Goal: Task Accomplishment & Management: Manage account settings

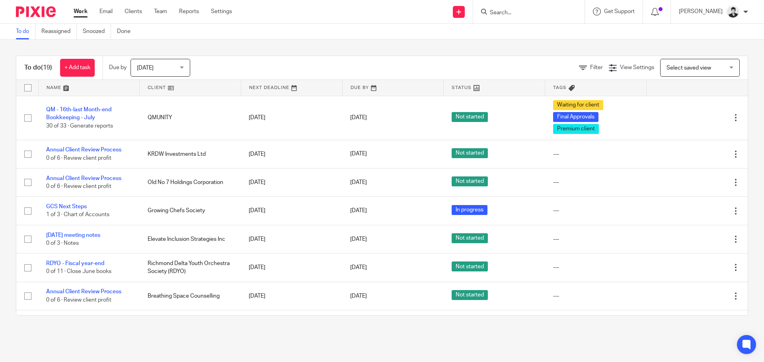
click at [531, 19] on div at bounding box center [528, 11] width 111 height 23
click at [524, 12] on input "Search" at bounding box center [525, 13] width 72 height 7
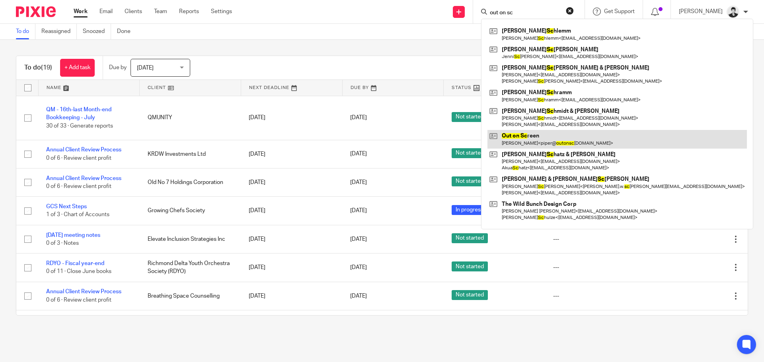
type input "out on sc"
click at [581, 139] on link at bounding box center [616, 139] width 259 height 18
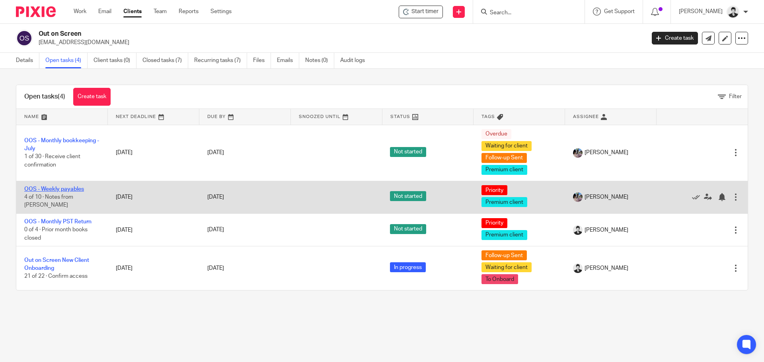
click at [54, 192] on link "OOS - Weekly payables" at bounding box center [54, 190] width 60 height 6
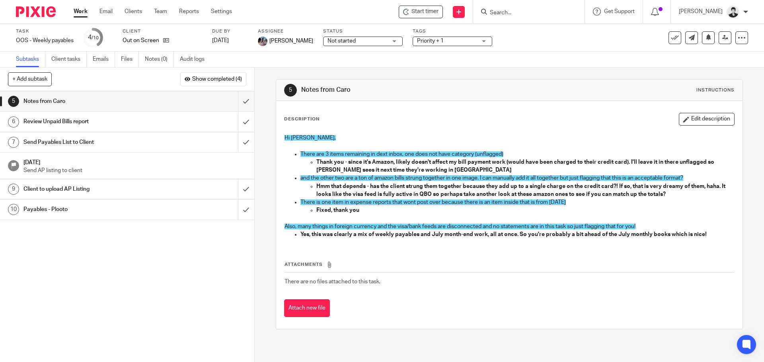
click at [128, 122] on h1 "Review Unpaid Bills report" at bounding box center [92, 122] width 138 height 12
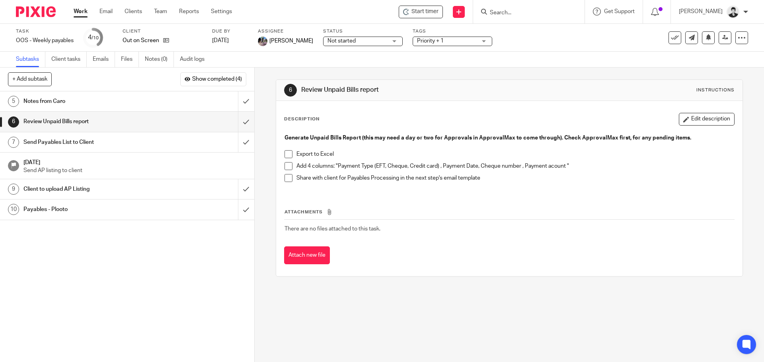
click at [516, 10] on input "Search" at bounding box center [525, 13] width 72 height 7
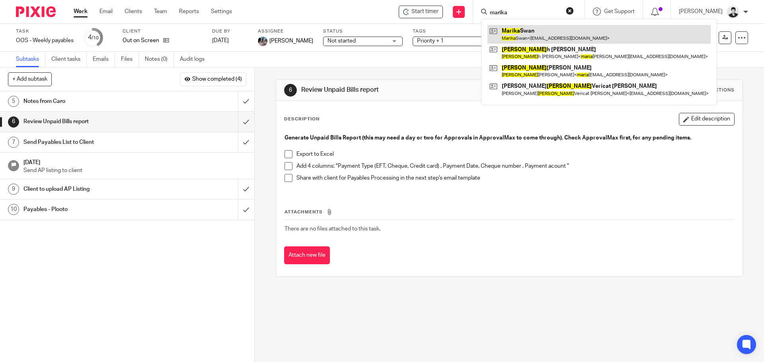
type input "marika"
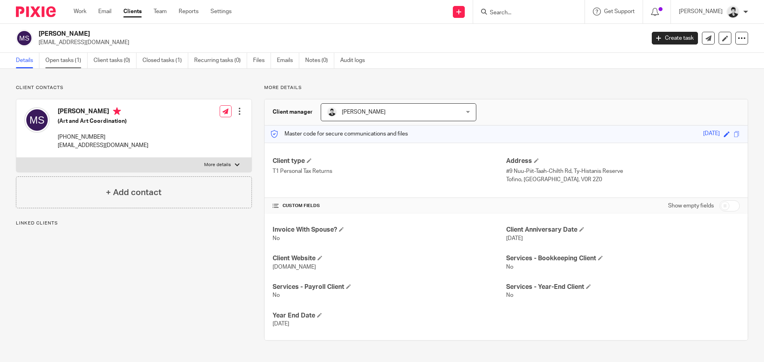
click at [66, 56] on link "Open tasks (1)" at bounding box center [66, 61] width 42 height 16
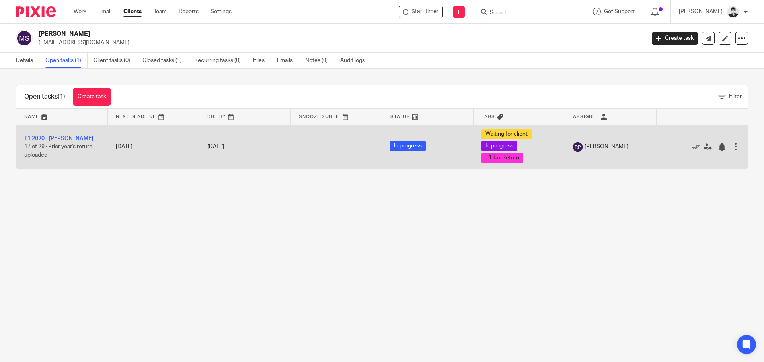
click at [58, 137] on link "T1 2020 - Marika Swan" at bounding box center [58, 139] width 69 height 6
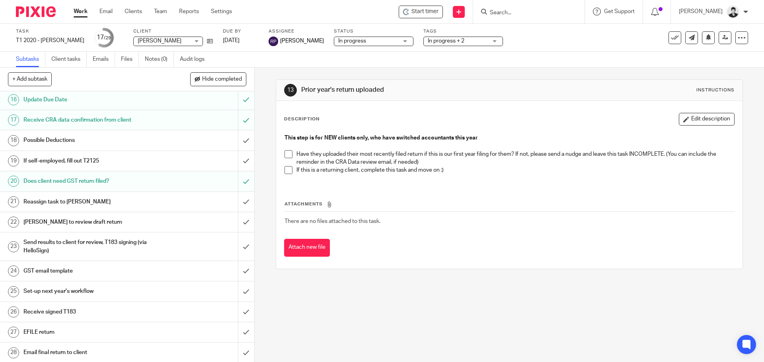
scroll to position [224, 0]
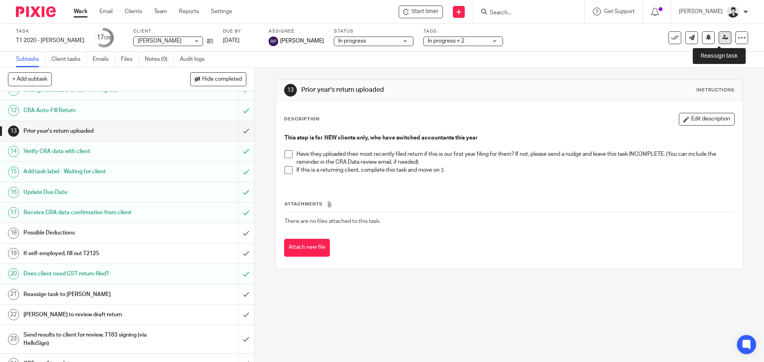
click at [718, 41] on link at bounding box center [724, 37] width 13 height 13
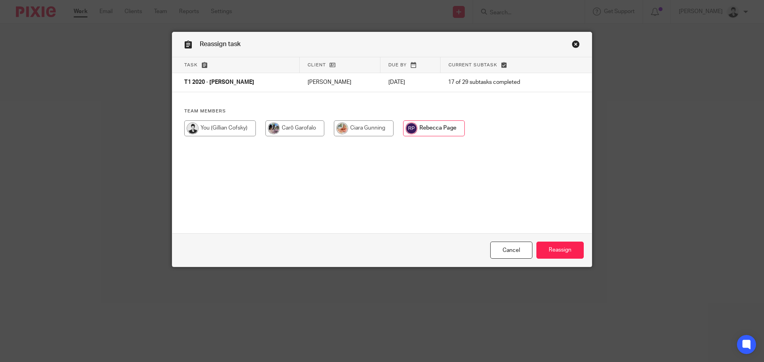
click at [240, 130] on input "radio" at bounding box center [220, 129] width 72 height 16
radio input "true"
click at [553, 251] on input "Reassign" at bounding box center [559, 250] width 47 height 17
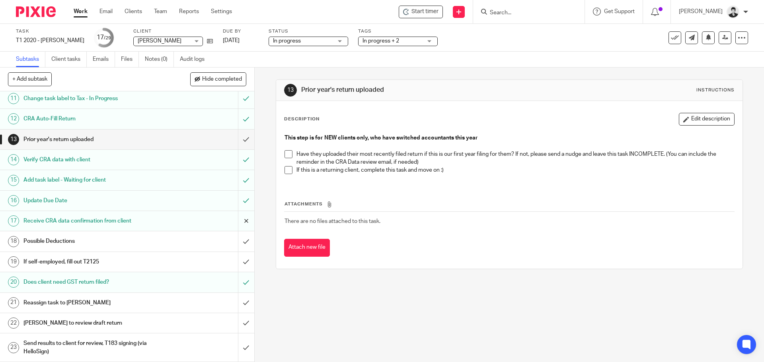
scroll to position [213, 0]
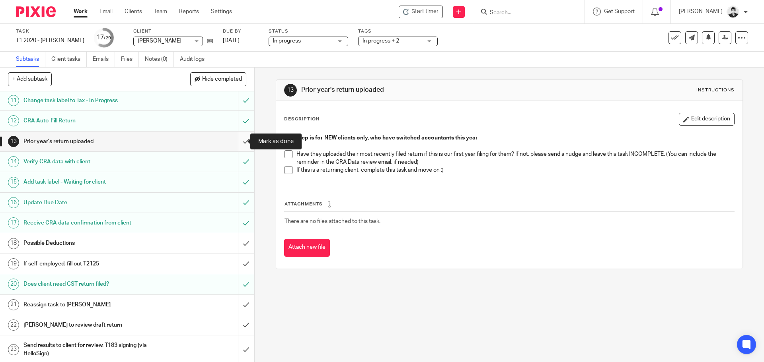
click at [237, 141] on input "submit" at bounding box center [127, 142] width 254 height 20
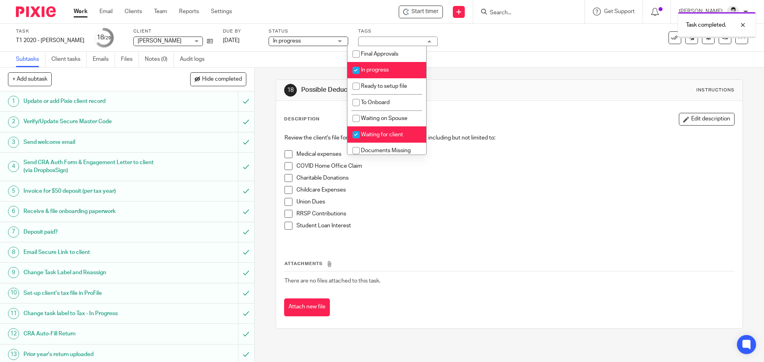
click at [392, 70] on li "In progress" at bounding box center [386, 70] width 79 height 16
checkbox input "false"
click at [399, 130] on li "Waiting for client" at bounding box center [386, 134] width 79 height 16
checkbox input "false"
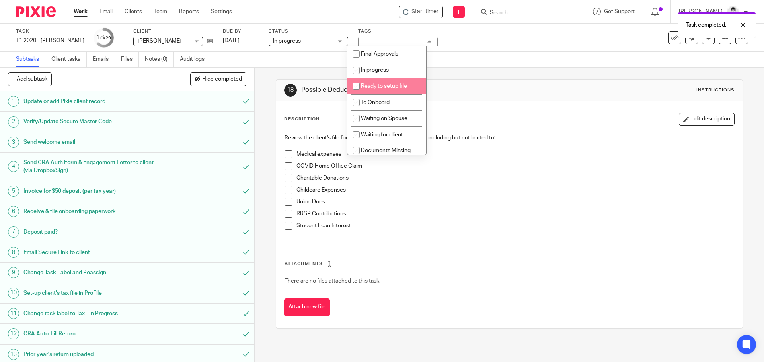
scroll to position [51, 0]
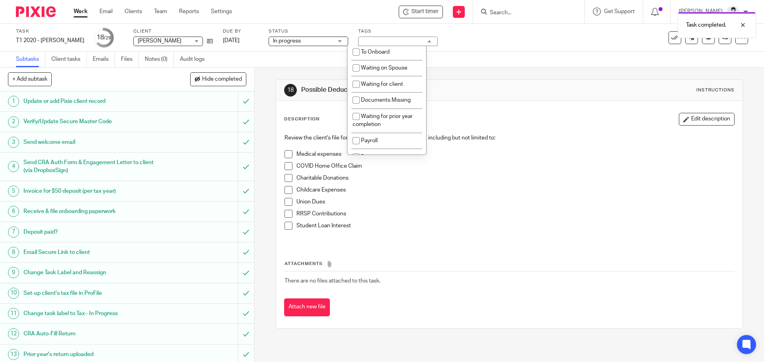
click at [491, 135] on p "Review the client's file for additional documents provided, including but not l…" at bounding box center [508, 138] width 449 height 8
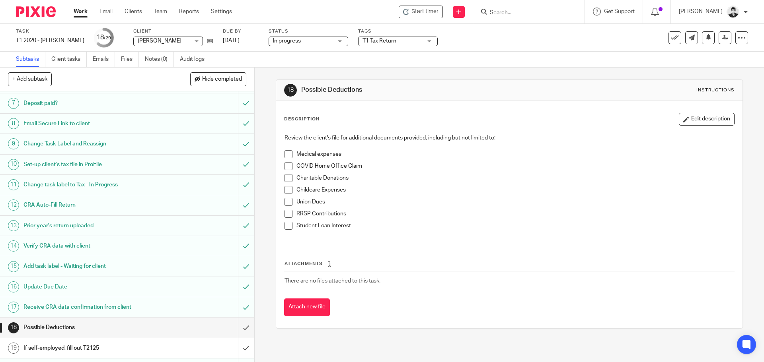
scroll to position [346, 0]
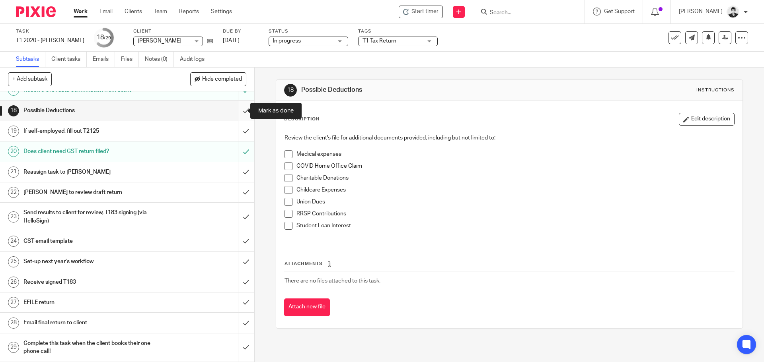
click at [235, 109] on input "submit" at bounding box center [127, 111] width 254 height 20
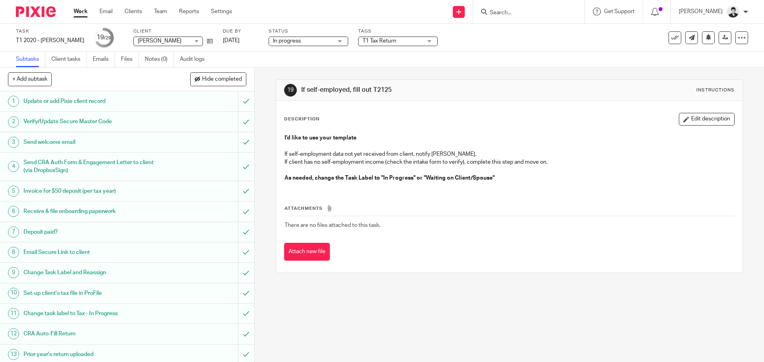
scroll to position [346, 0]
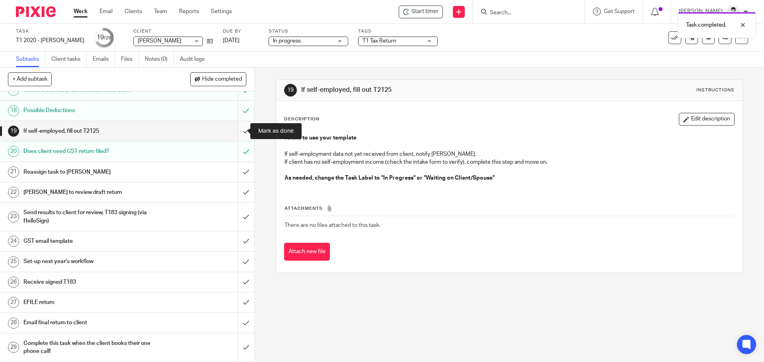
click at [233, 130] on input "submit" at bounding box center [127, 131] width 254 height 20
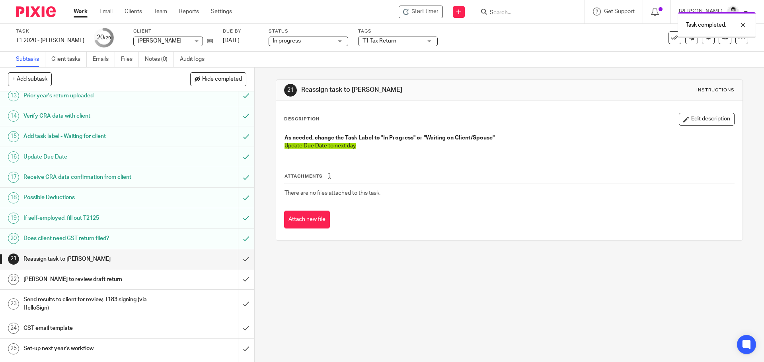
scroll to position [346, 0]
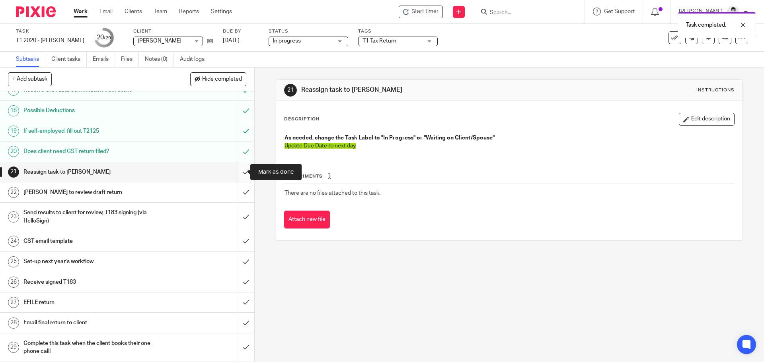
click at [239, 173] on input "submit" at bounding box center [127, 172] width 254 height 20
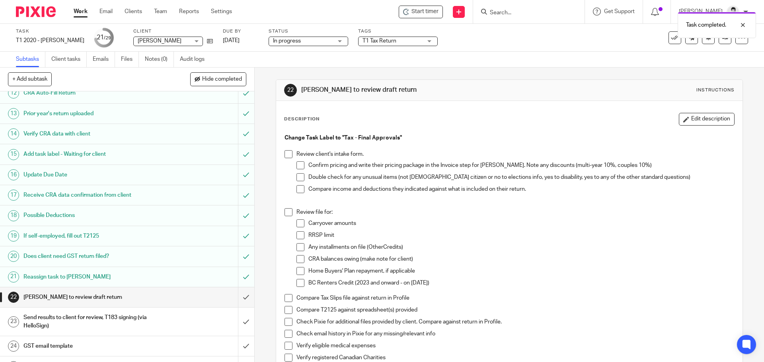
scroll to position [346, 0]
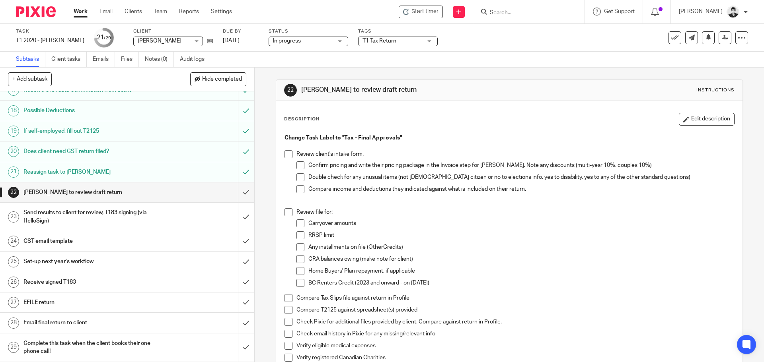
click at [162, 51] on div "Task T1 2020 - Marika Swan Save T1 2020 - Marika Swan 21 /29 Client Marika Swan…" at bounding box center [382, 38] width 764 height 28
click at [161, 54] on link "Notes (0)" at bounding box center [159, 60] width 29 height 16
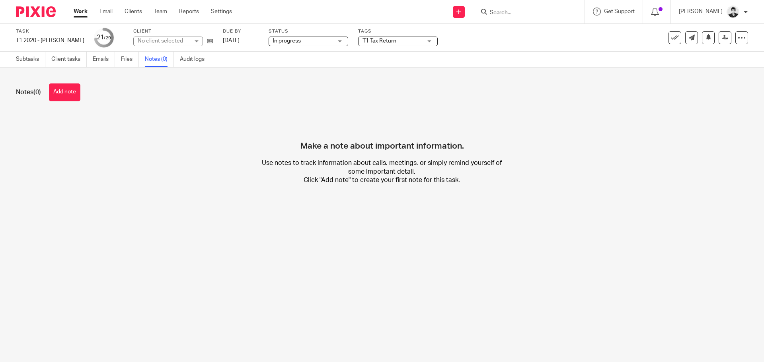
click at [62, 89] on button "Add note" at bounding box center [64, 93] width 31 height 18
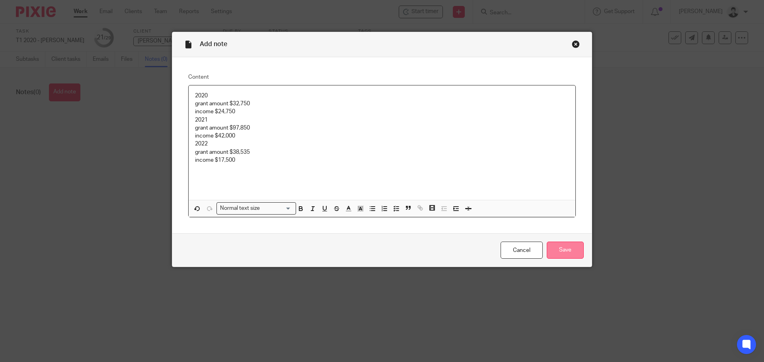
click at [557, 251] on input "Save" at bounding box center [564, 250] width 37 height 17
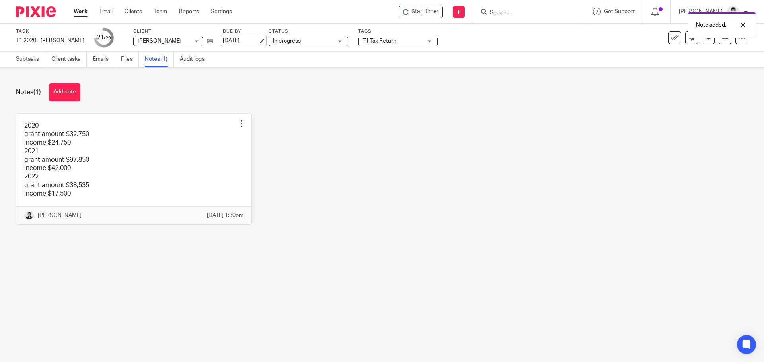
click at [237, 41] on link "[DATE]" at bounding box center [241, 41] width 36 height 8
click at [26, 58] on link "Subtasks" at bounding box center [30, 60] width 29 height 16
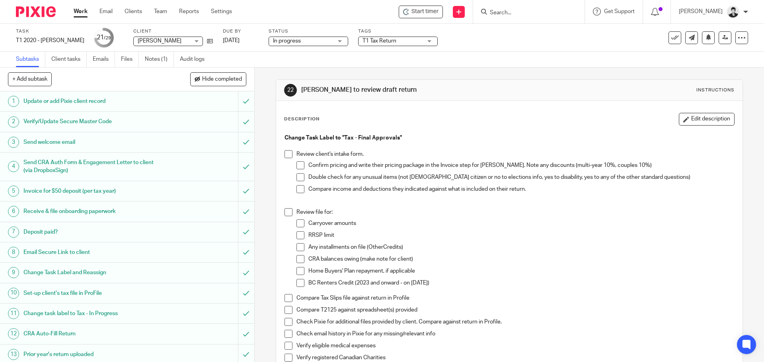
drag, startPoint x: 677, startPoint y: 115, endPoint x: 699, endPoint y: 126, distance: 24.6
click at [678, 115] on button "Edit description" at bounding box center [706, 119] width 56 height 13
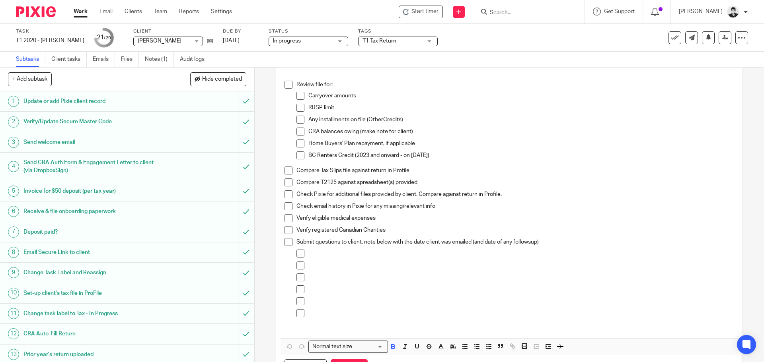
scroll to position [123, 0]
click at [315, 257] on div at bounding box center [520, 254] width 425 height 12
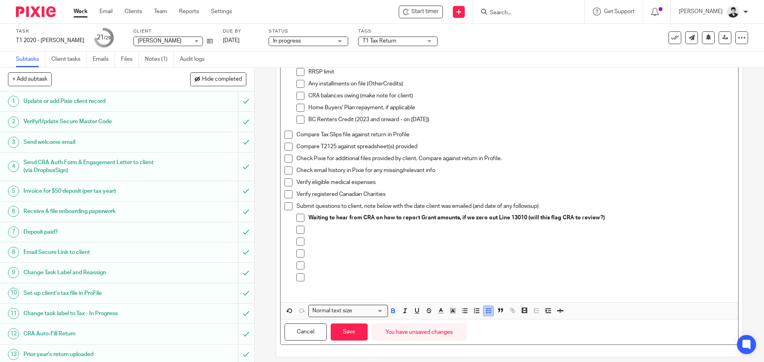
scroll to position [164, 0]
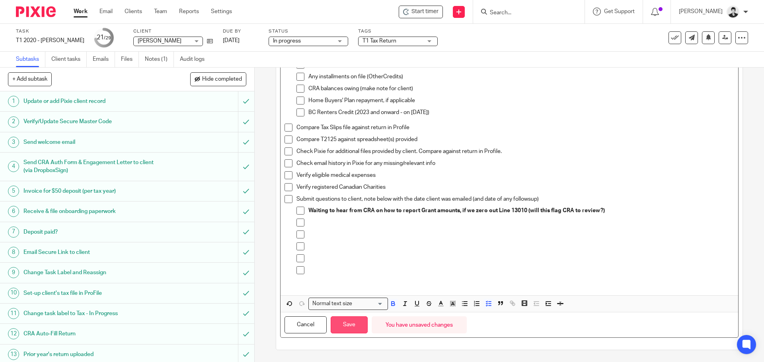
click at [357, 327] on button "Save" at bounding box center [348, 325] width 37 height 17
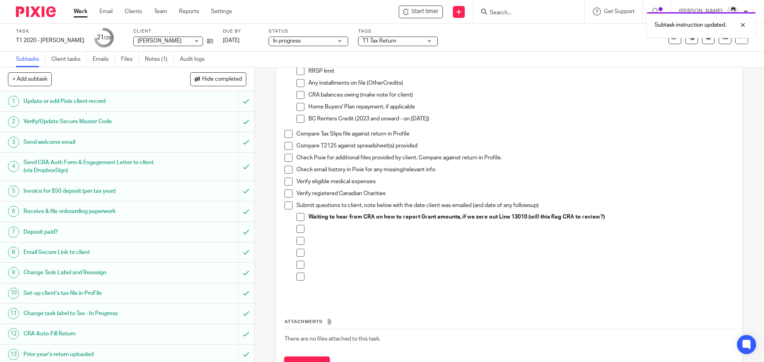
scroll to position [171, 0]
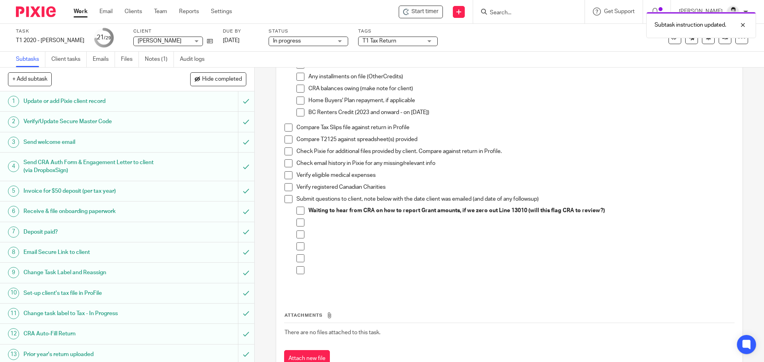
click at [79, 13] on link "Work" at bounding box center [81, 12] width 14 height 8
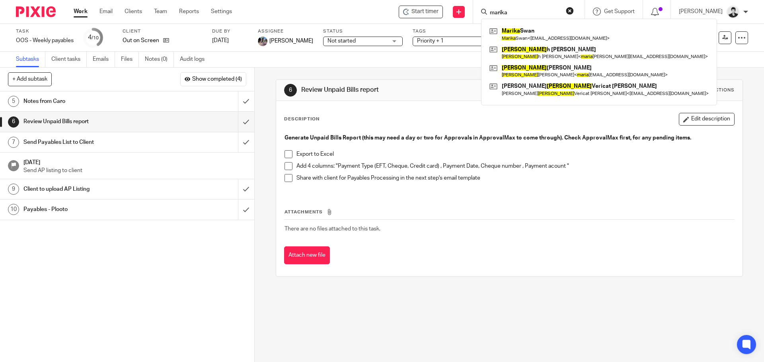
click at [206, 104] on div "Notes from Caro" at bounding box center [126, 101] width 206 height 12
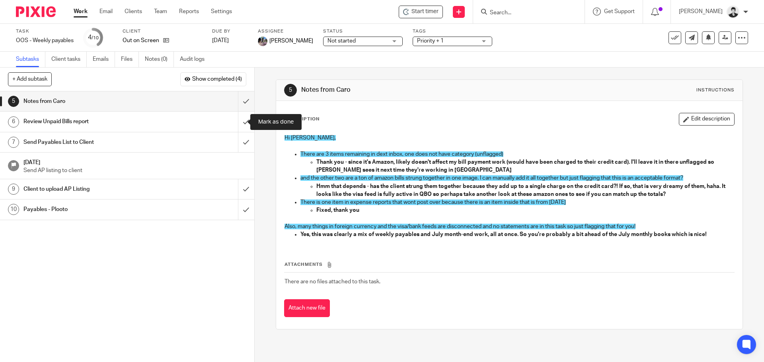
click at [210, 125] on div "Review Unpaid Bills report" at bounding box center [126, 122] width 206 height 12
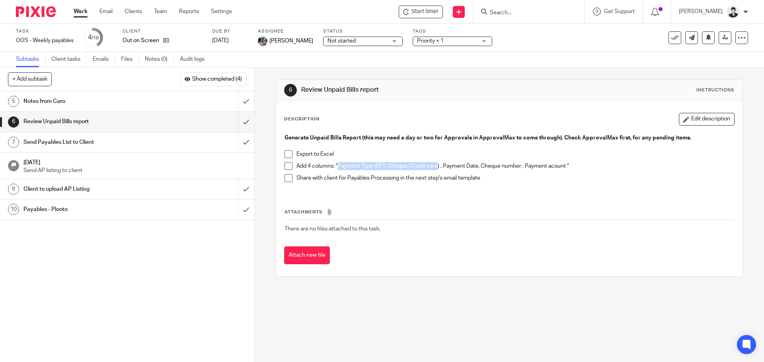
drag, startPoint x: 336, startPoint y: 167, endPoint x: 435, endPoint y: 168, distance: 99.0
click at [435, 168] on p "Add 4 columns: "Payment Type (EFT, Cheque, Credit card) , Payment Date, Cheque …" at bounding box center [514, 166] width 437 height 8
copy p "Payment Type (EFT, Cheque, Credit card"
drag, startPoint x: 440, startPoint y: 169, endPoint x: 474, endPoint y: 168, distance: 34.6
click at [474, 168] on p "Add 4 columns: "Payment Type (EFT, Cheque, Credit card) , Payment Date, Cheque …" at bounding box center [514, 166] width 437 height 8
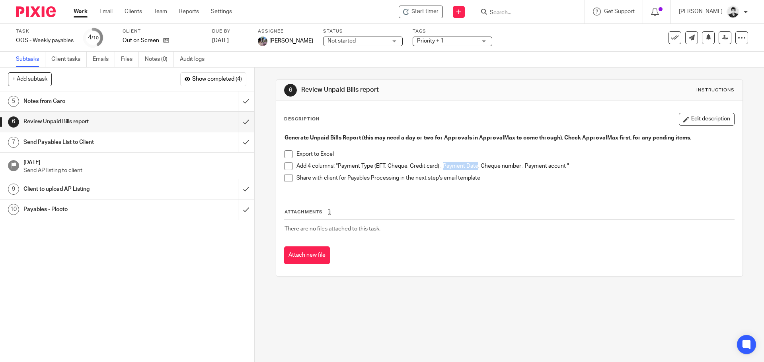
copy p "Payment Date"
drag, startPoint x: 478, startPoint y: 167, endPoint x: 518, endPoint y: 169, distance: 40.2
click at [518, 169] on p "Add 4 columns: "Payment Type (EFT, Cheque, Credit card) , Payment Date, Cheque …" at bounding box center [514, 166] width 437 height 8
copy p "Cheque number"
drag, startPoint x: 522, startPoint y: 165, endPoint x: 563, endPoint y: 167, distance: 41.0
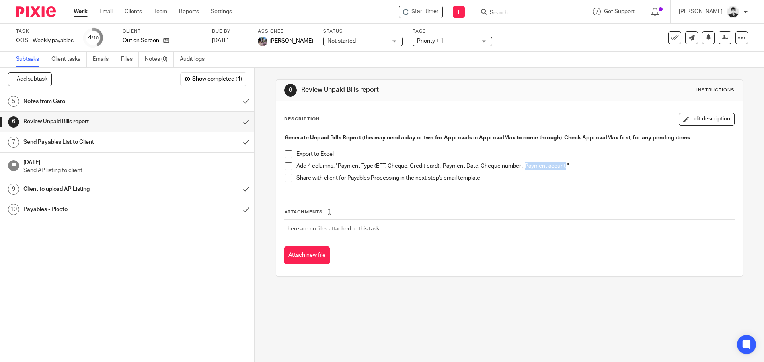
click at [563, 167] on p "Add 4 columns: "Payment Type (EFT, Cheque, Credit card) , Payment Date, Cheque …" at bounding box center [514, 166] width 437 height 8
copy p "Payment acount"
click at [242, 123] on input "submit" at bounding box center [127, 122] width 254 height 20
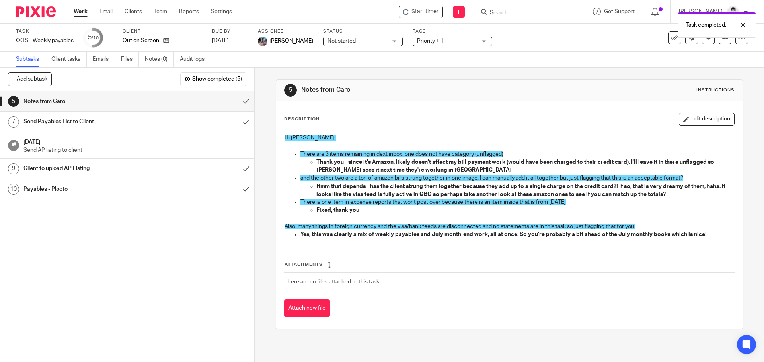
click at [214, 124] on div "Send Payables List to Client" at bounding box center [126, 122] width 206 height 12
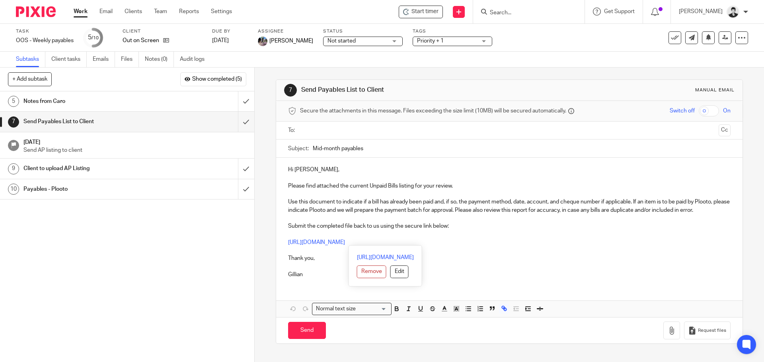
drag, startPoint x: 501, startPoint y: 242, endPoint x: 284, endPoint y: 202, distance: 220.1
click at [284, 202] on div "Hi Piper, Please find attached the current Unpaid Bills listing for your review…" at bounding box center [509, 221] width 466 height 127
copy div "Use this document to indicate if a bill has already been paid and, if so, the p…"
click at [238, 121] on input "submit" at bounding box center [127, 122] width 254 height 20
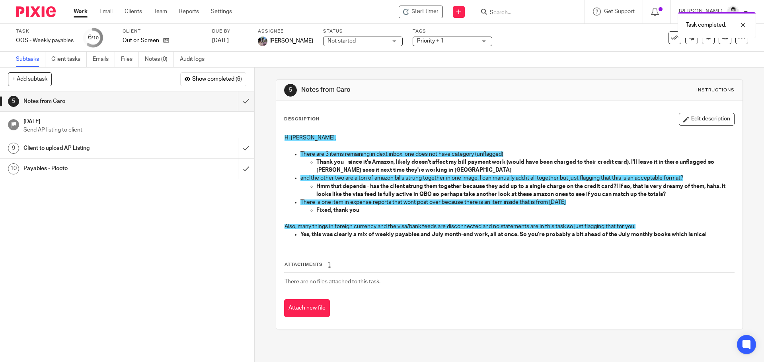
click at [440, 47] on div "Tags Priority + 1 Final Approvals In progress Ready to setup file To Onboard Wa…" at bounding box center [452, 37] width 80 height 19
click at [440, 42] on span "Priority + 1" at bounding box center [447, 41] width 60 height 8
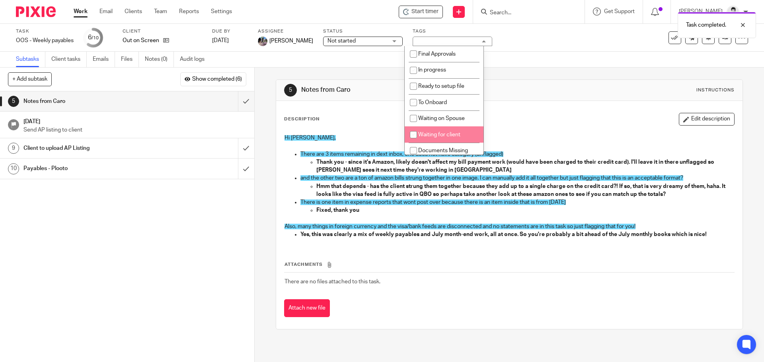
click at [438, 134] on span "Waiting for client" at bounding box center [439, 135] width 42 height 6
checkbox input "true"
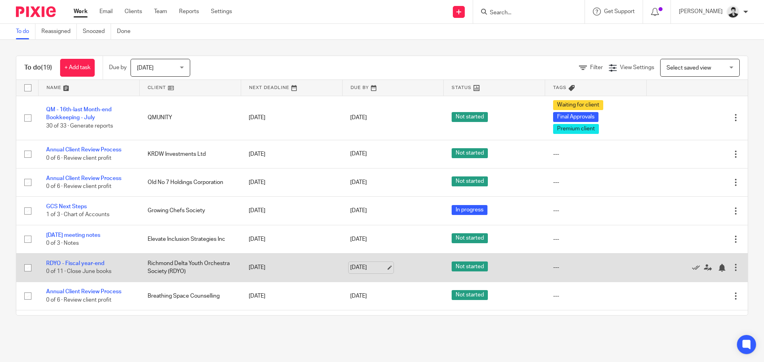
click at [374, 264] on link "Aug 20, 2025" at bounding box center [368, 268] width 36 height 8
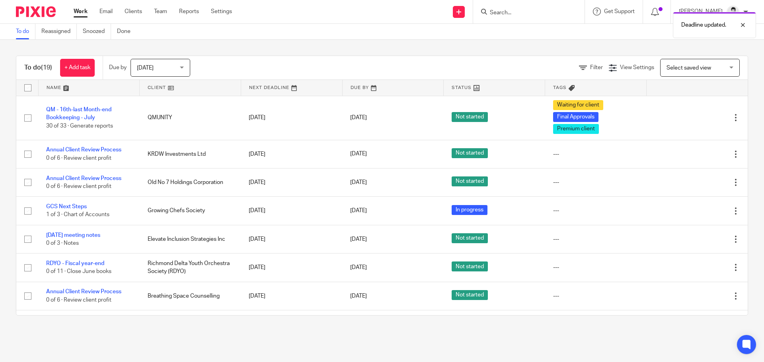
click at [519, 12] on div "Deadline updated." at bounding box center [569, 23] width 374 height 30
drag, startPoint x: 520, startPoint y: 16, endPoint x: 523, endPoint y: 7, distance: 9.1
click at [521, 14] on div "Deadline updated." at bounding box center [569, 23] width 374 height 30
click at [518, 13] on div "Deadline updated." at bounding box center [569, 23] width 374 height 30
click at [482, 45] on div "To do (19) + Add task Due by Today Today Today Tomorrow This week Next week Thi…" at bounding box center [382, 186] width 764 height 292
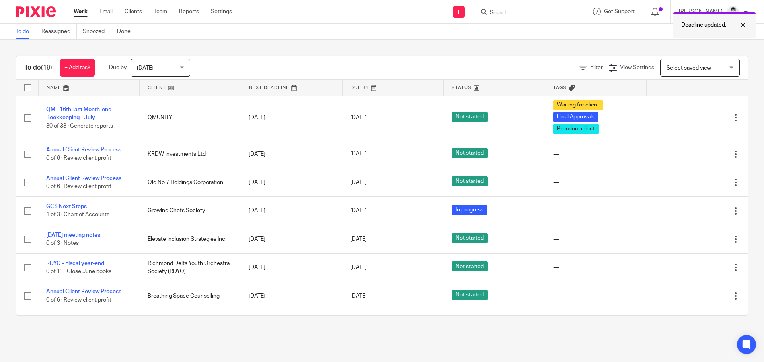
click at [742, 24] on div at bounding box center [736, 25] width 21 height 10
click at [432, 55] on div "To do (19) + Add task Due by Today Today Today Tomorrow This week Next week Thi…" at bounding box center [382, 186] width 764 height 292
click at [518, 10] on input "Search" at bounding box center [525, 13] width 72 height 7
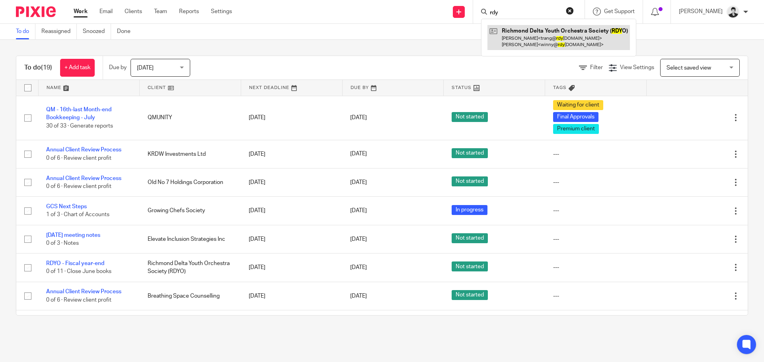
type input "rdy"
click at [535, 41] on link at bounding box center [558, 37] width 142 height 25
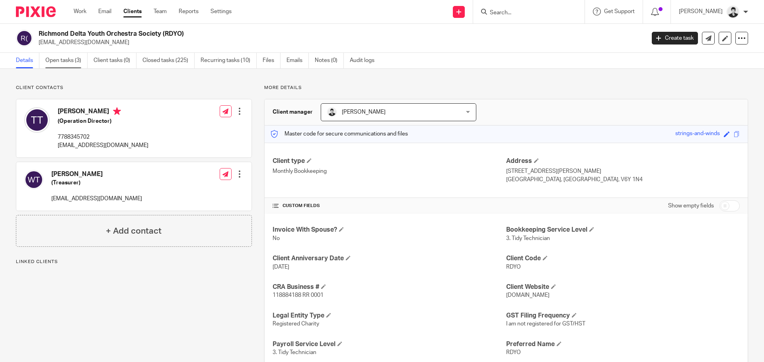
click at [65, 56] on link "Open tasks (3)" at bounding box center [66, 61] width 42 height 16
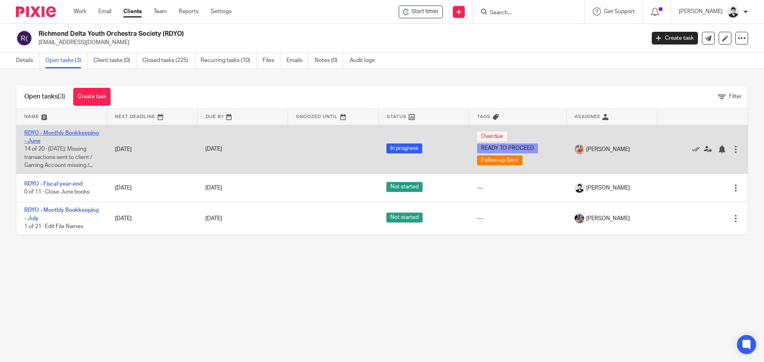
click at [48, 133] on link "RDYO - Monthly Bookkeeping - June" at bounding box center [61, 137] width 74 height 14
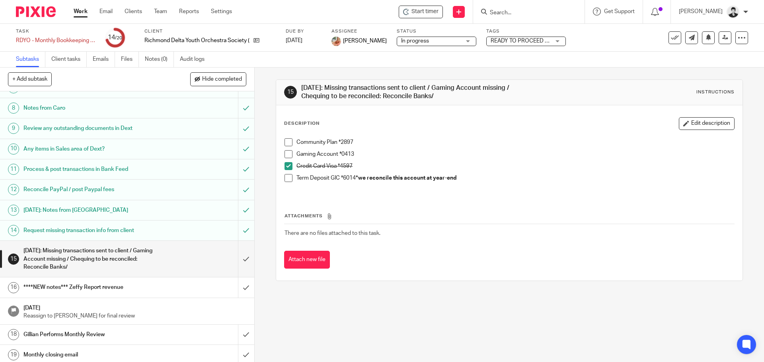
scroll to position [166, 0]
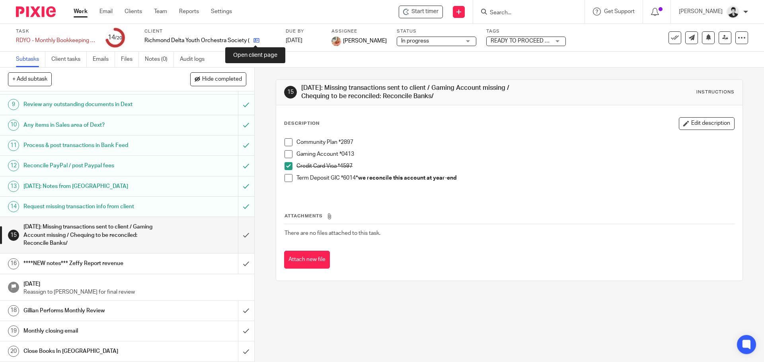
click at [253, 39] on icon at bounding box center [256, 40] width 6 height 6
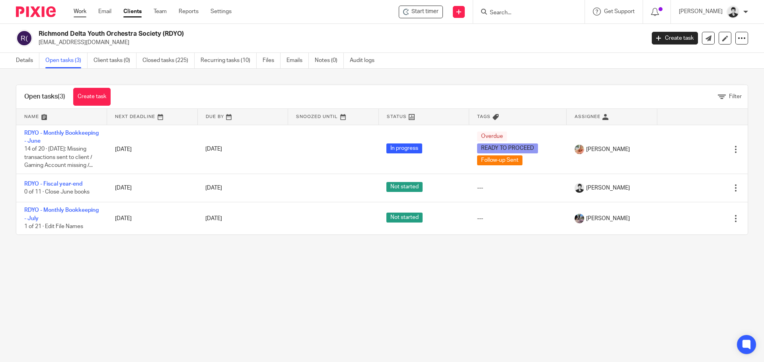
click at [81, 9] on link "Work" at bounding box center [80, 12] width 13 height 8
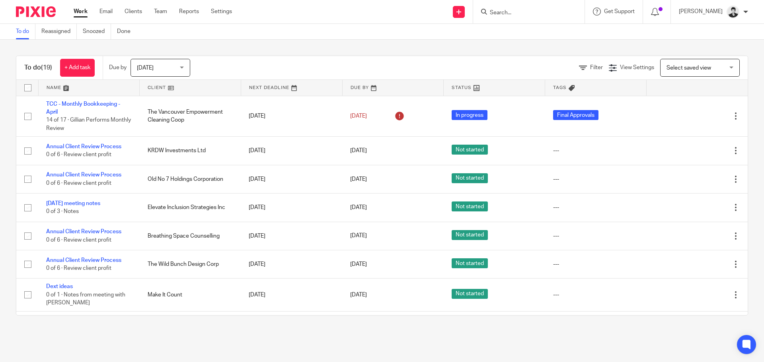
click at [512, 10] on input "Search" at bounding box center [525, 13] width 72 height 7
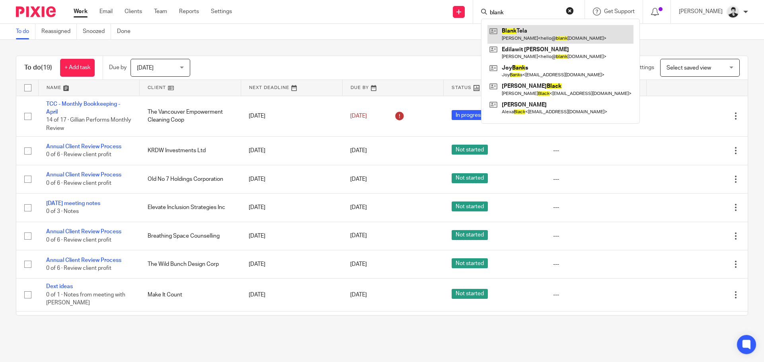
type input "blank"
click at [518, 32] on link at bounding box center [560, 34] width 146 height 18
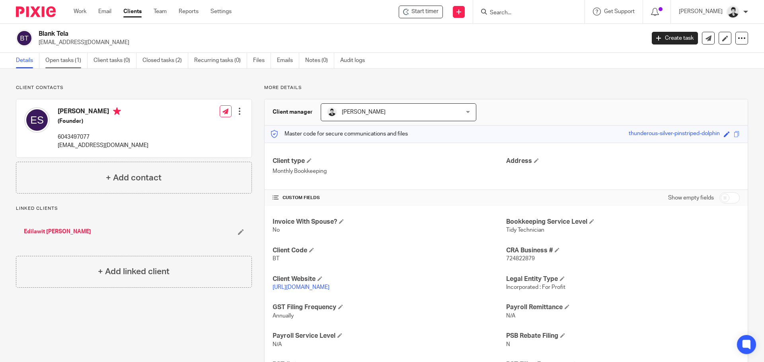
click at [56, 66] on link "Open tasks (1)" at bounding box center [66, 61] width 42 height 16
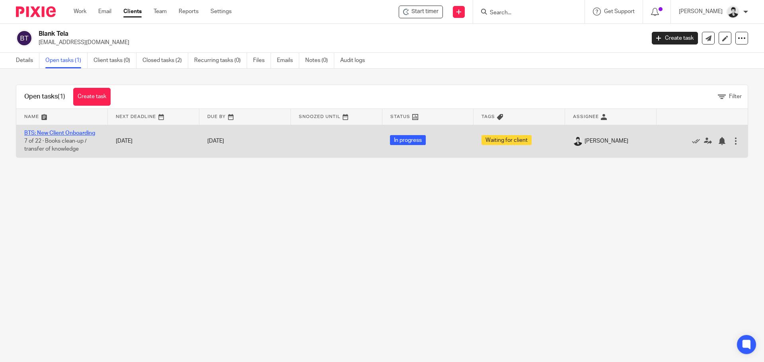
click at [56, 132] on link "BTS: New Client Onboarding" at bounding box center [59, 133] width 71 height 6
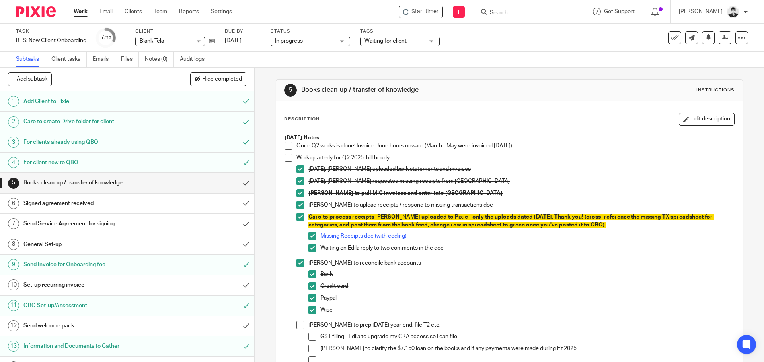
click at [379, 43] on span "Waiting for client" at bounding box center [385, 41] width 42 height 6
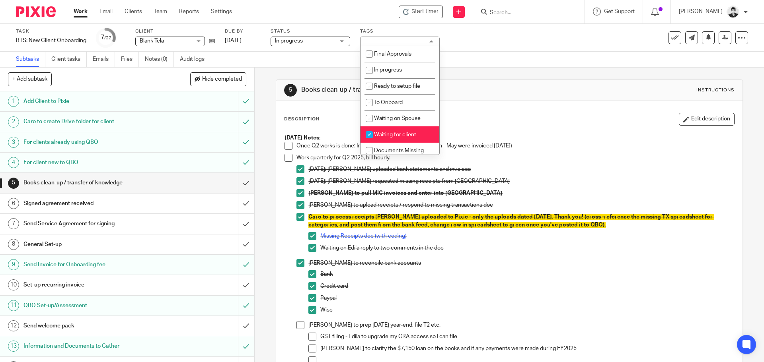
click at [398, 134] on span "Waiting for client" at bounding box center [395, 135] width 42 height 6
checkbox input "false"
click at [570, 155] on p "Work quarterly for Q2 2025, bill hourly." at bounding box center [514, 158] width 437 height 8
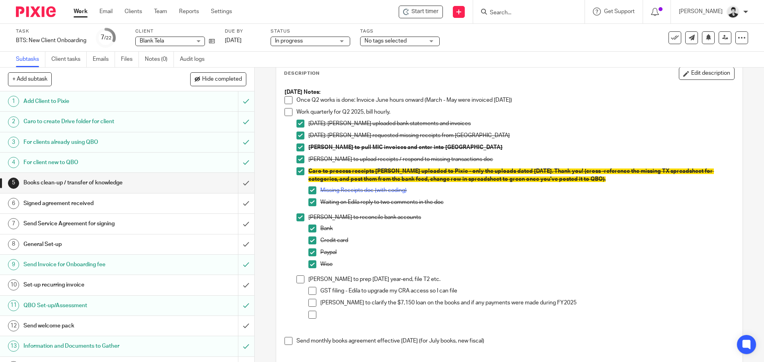
scroll to position [58, 0]
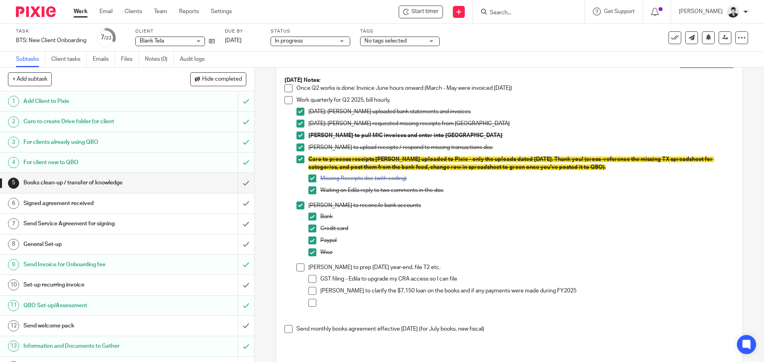
click at [309, 293] on span at bounding box center [312, 291] width 8 height 8
click at [308, 280] on span at bounding box center [312, 279] width 8 height 8
click at [296, 266] on span at bounding box center [300, 268] width 8 height 8
click at [310, 303] on span at bounding box center [312, 303] width 8 height 8
click at [637, 118] on div "July 11th: Edila uploaded bank statements and invoices" at bounding box center [520, 114] width 425 height 12
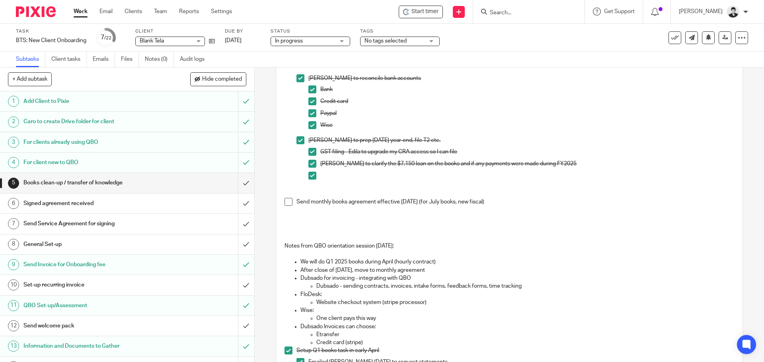
scroll to position [187, 0]
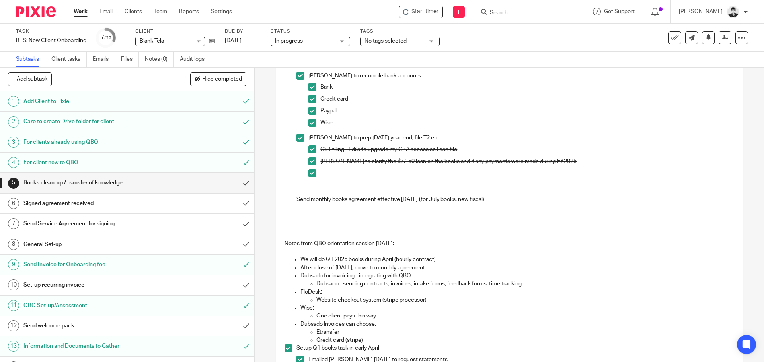
click at [80, 12] on link "Work" at bounding box center [81, 12] width 14 height 8
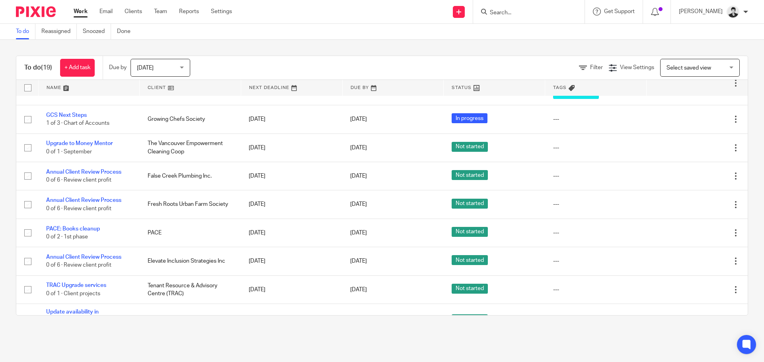
scroll to position [357, 0]
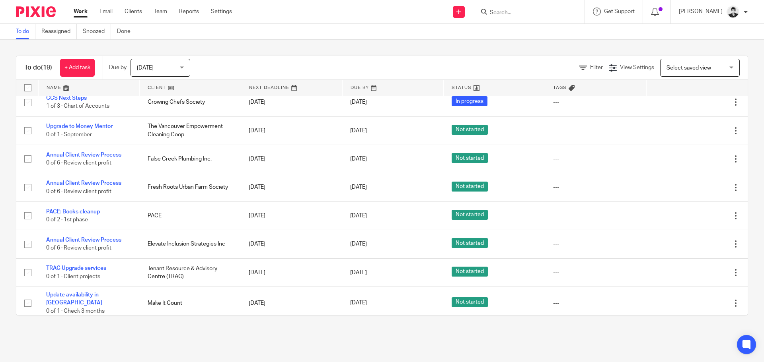
click at [344, 332] on main "To do Reassigned Snoozed Done To do (19) + Add task Due by [DATE] [DATE] [DATE]…" at bounding box center [382, 181] width 764 height 362
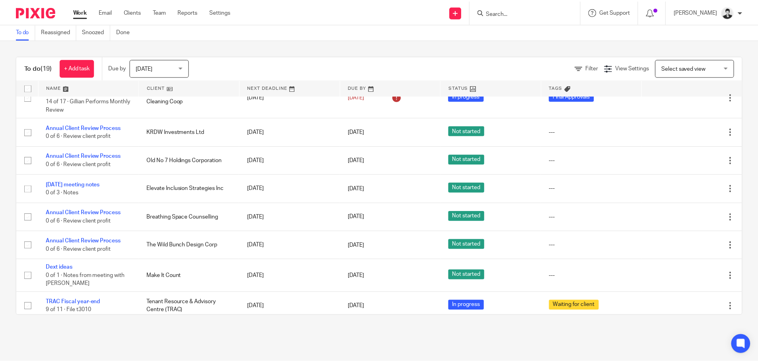
scroll to position [0, 0]
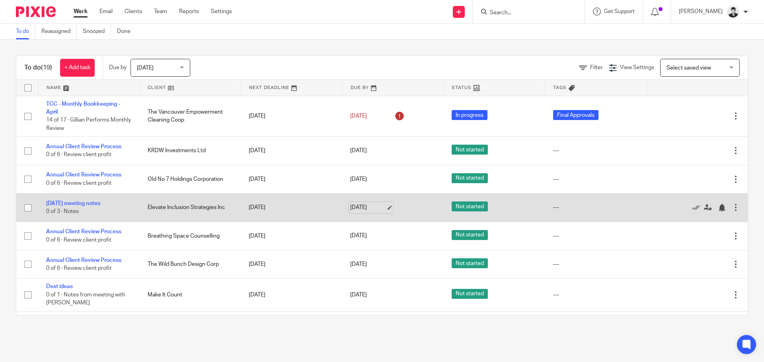
click at [357, 208] on link "[DATE]" at bounding box center [368, 208] width 36 height 8
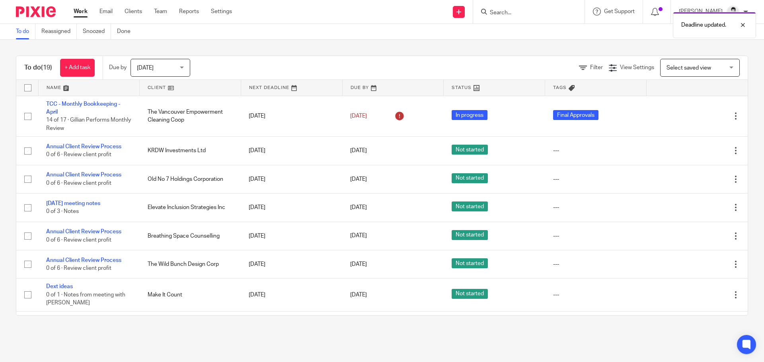
drag, startPoint x: 359, startPoint y: 296, endPoint x: 393, endPoint y: 321, distance: 42.4
click at [360, 296] on link "[DATE]" at bounding box center [368, 295] width 36 height 8
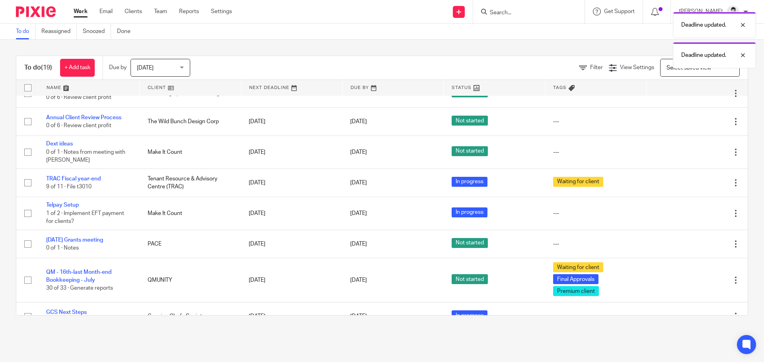
scroll to position [144, 0]
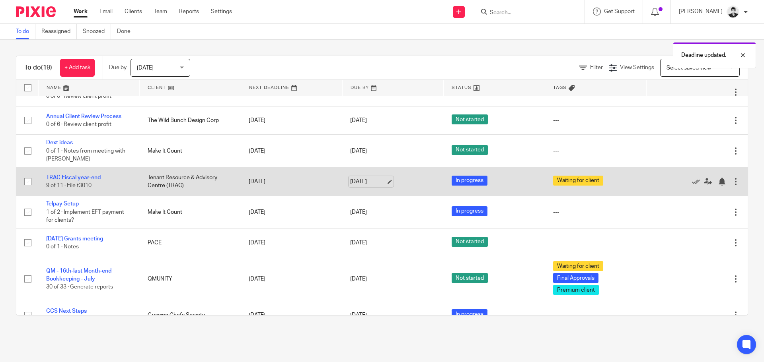
click at [356, 184] on link "[DATE]" at bounding box center [368, 182] width 36 height 8
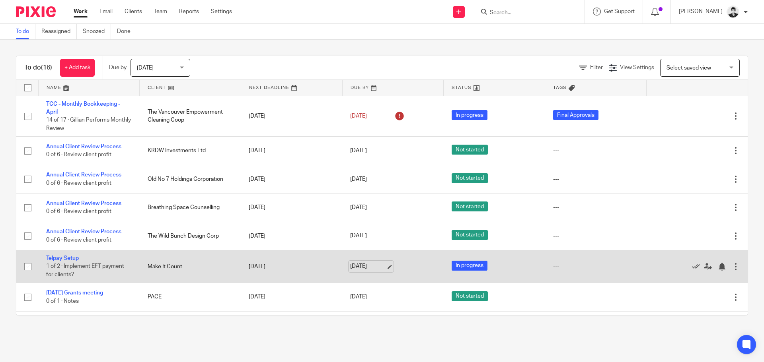
click at [367, 265] on link "[DATE]" at bounding box center [368, 266] width 36 height 8
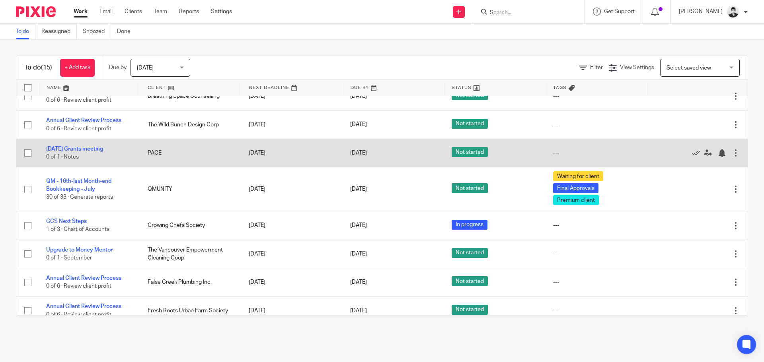
scroll to position [113, 0]
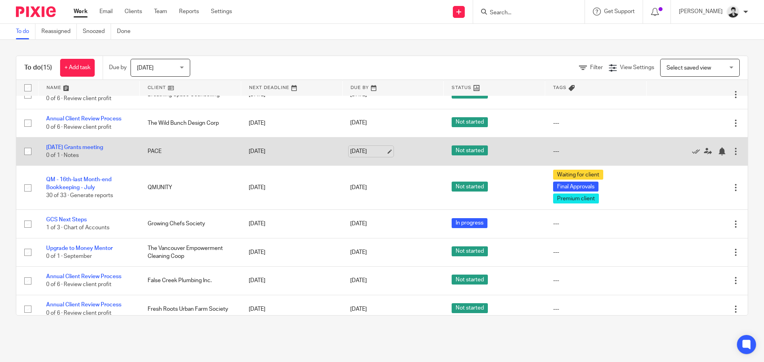
click at [350, 152] on link "Aug 20, 2025" at bounding box center [368, 152] width 36 height 8
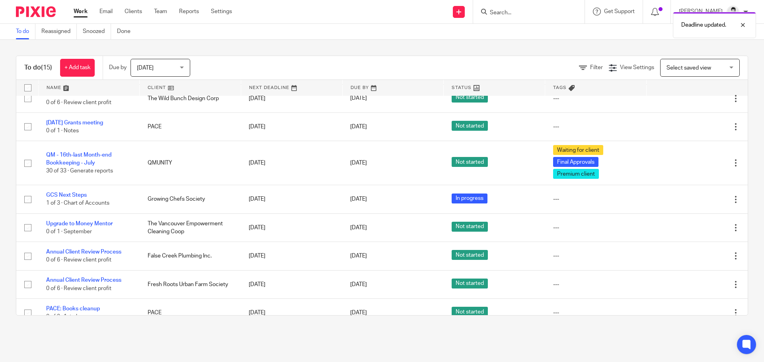
scroll to position [235, 0]
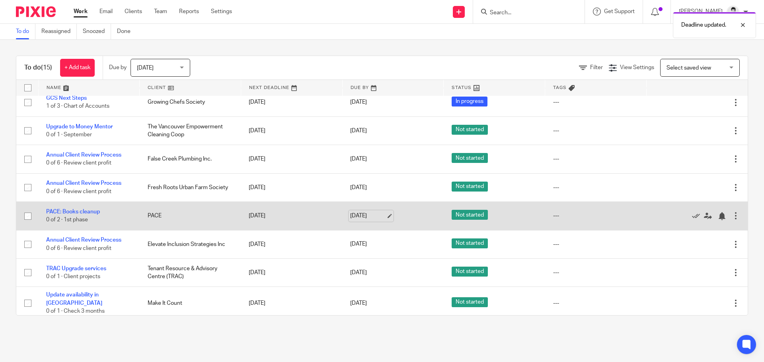
click at [365, 217] on link "[DATE]" at bounding box center [368, 216] width 36 height 8
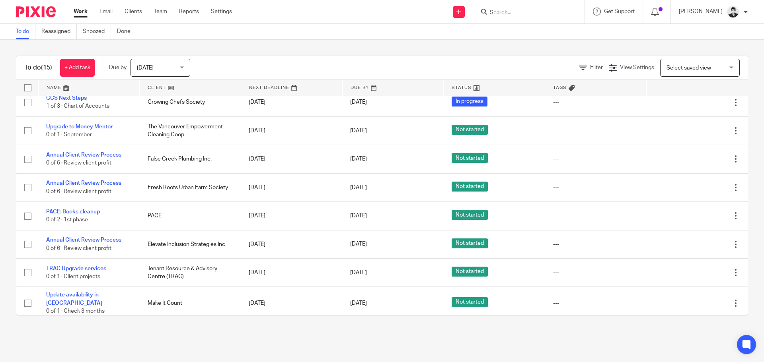
click at [521, 12] on input "Search" at bounding box center [525, 13] width 72 height 7
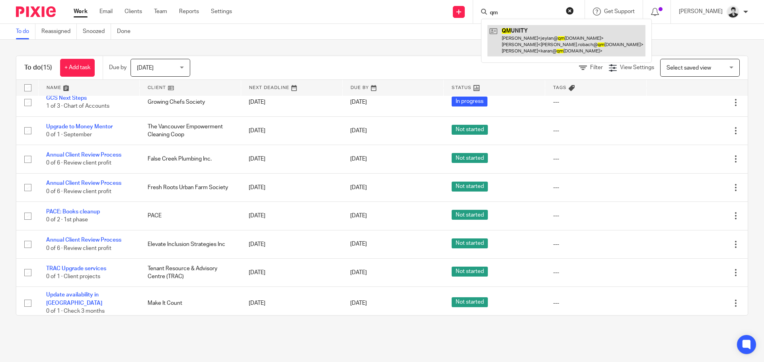
type input "qm"
click at [526, 32] on link at bounding box center [566, 40] width 158 height 31
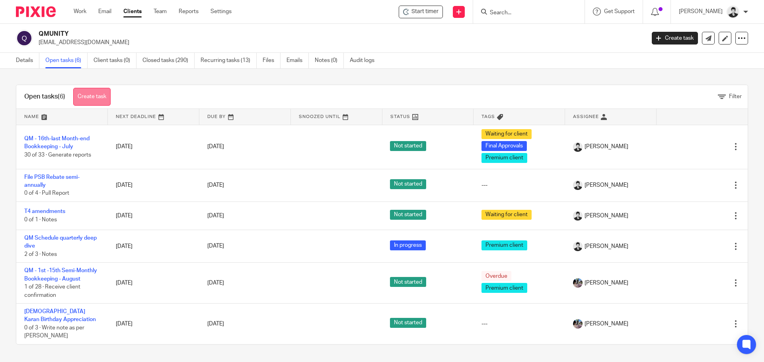
click at [92, 97] on link "Create task" at bounding box center [91, 97] width 37 height 18
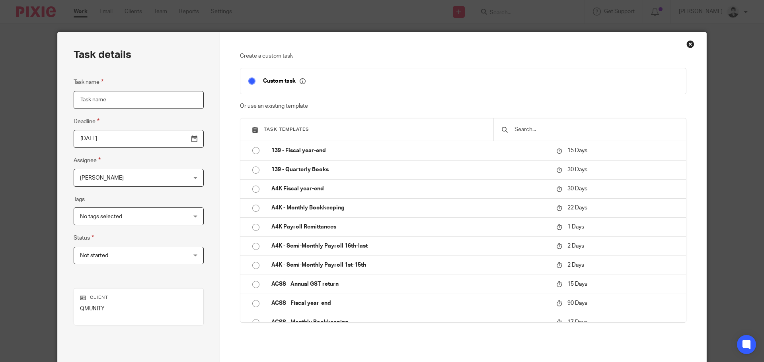
click at [146, 98] on input "Task name" at bounding box center [139, 100] width 130 height 18
type input "QM Vacation updates"
click at [173, 138] on input "[DATE]" at bounding box center [139, 139] width 130 height 18
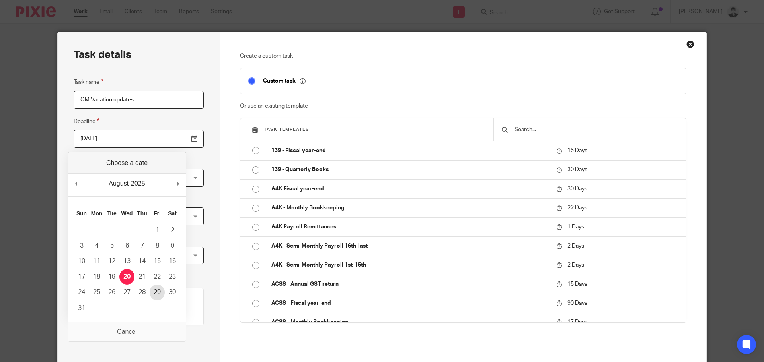
type input "2025-08-29"
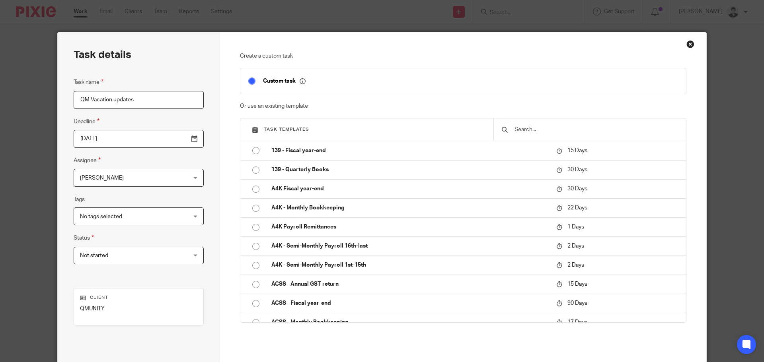
scroll to position [81, 0]
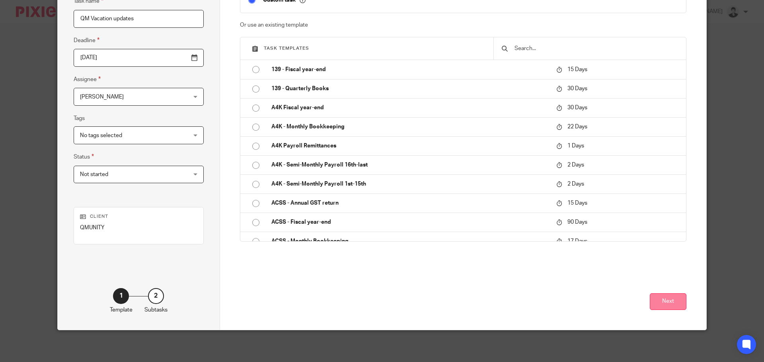
click at [667, 297] on button "Next" at bounding box center [667, 302] width 37 height 17
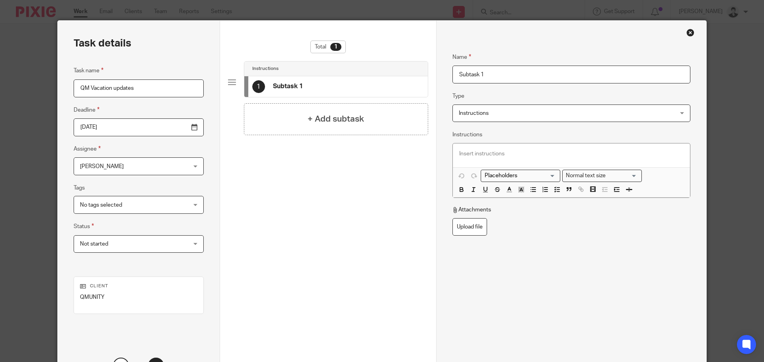
scroll to position [8, 0]
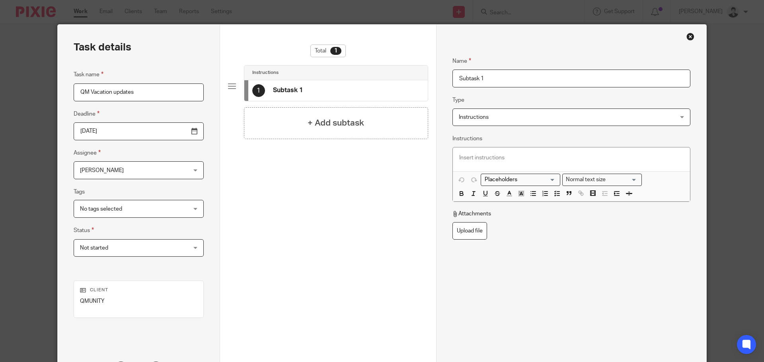
drag, startPoint x: 439, startPoint y: 78, endPoint x: 420, endPoint y: 76, distance: 19.1
click at [421, 78] on div "Task details Task name QM Vacation updates Deadline 2025-08-29 Assignee Gillian…" at bounding box center [382, 214] width 648 height 379
type input "Monthly vacation for 2025"
paste div
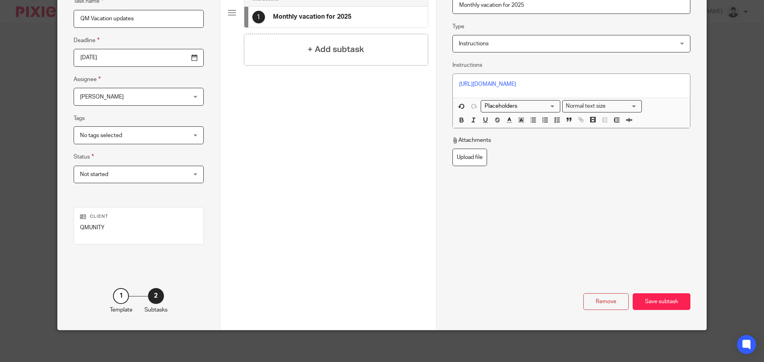
click at [644, 292] on div "Remove Save subtask" at bounding box center [571, 274] width 238 height 72
click at [655, 305] on div "Save subtask" at bounding box center [661, 302] width 58 height 17
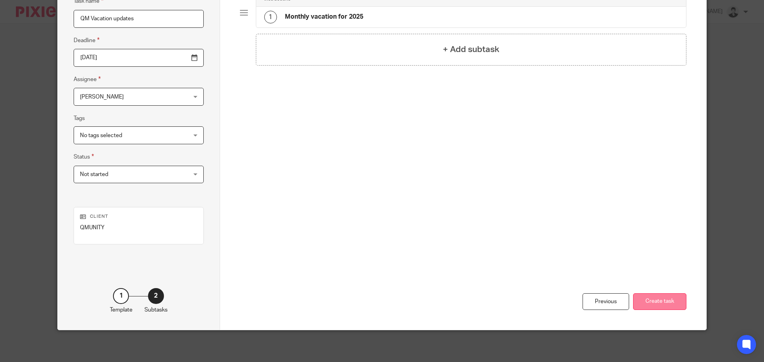
click at [659, 300] on button "Create task" at bounding box center [659, 302] width 53 height 17
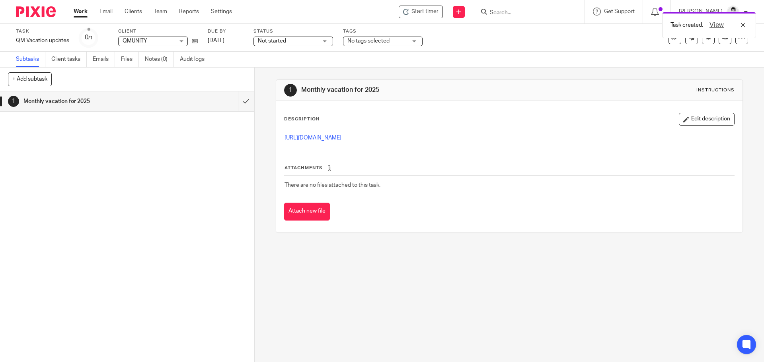
click at [86, 13] on link "Work" at bounding box center [81, 12] width 14 height 8
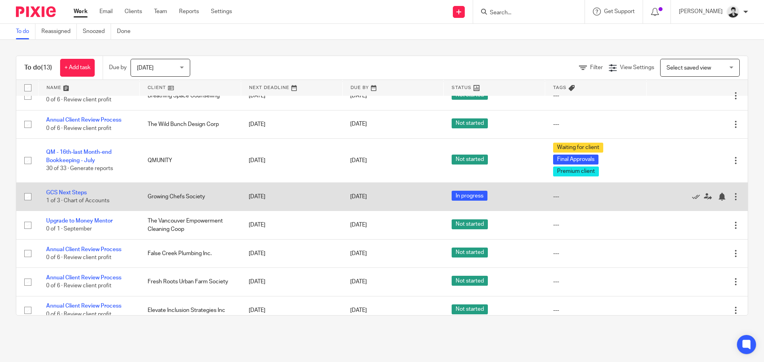
scroll to position [112, 0]
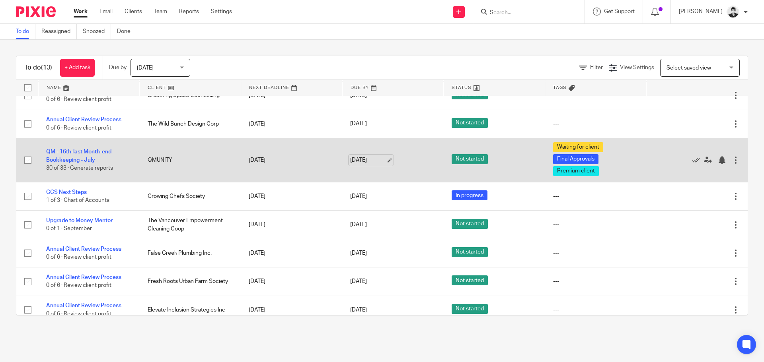
click at [361, 162] on link "[DATE]" at bounding box center [368, 160] width 36 height 8
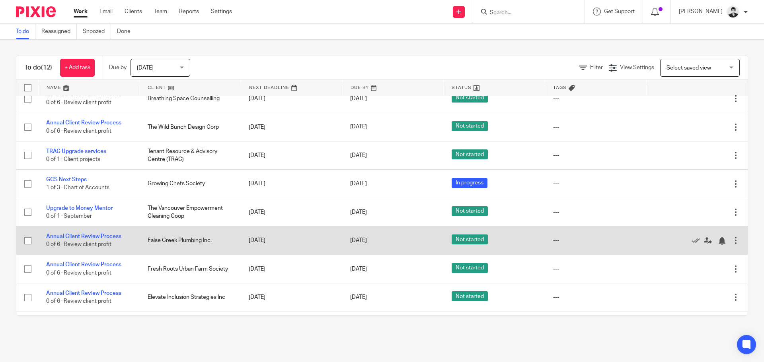
scroll to position [110, 0]
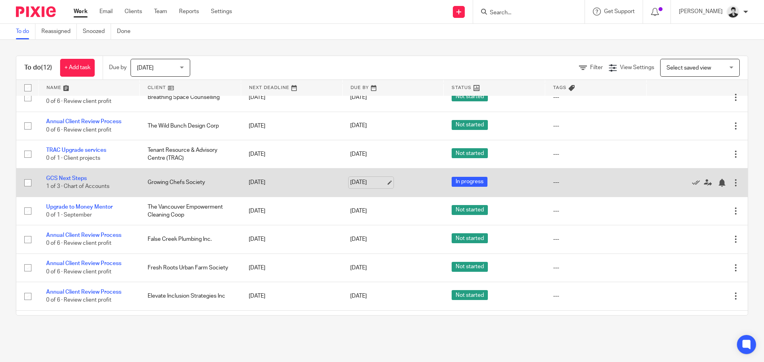
click at [356, 187] on link "[DATE]" at bounding box center [368, 183] width 36 height 8
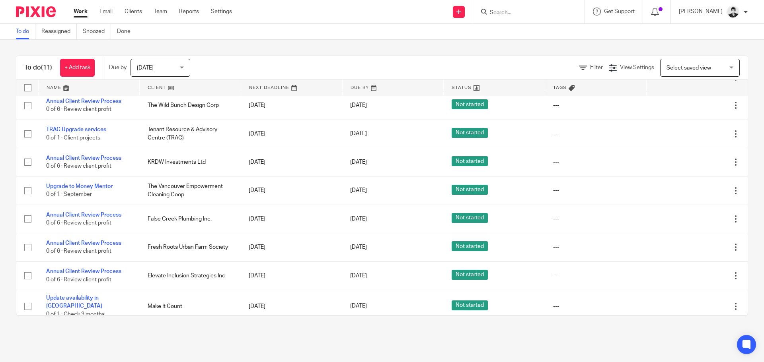
scroll to position [105, 0]
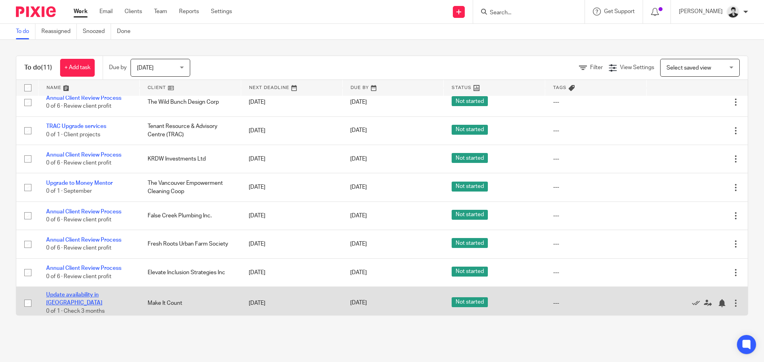
click at [78, 299] on link "Update availability in [GEOGRAPHIC_DATA]" at bounding box center [74, 299] width 56 height 14
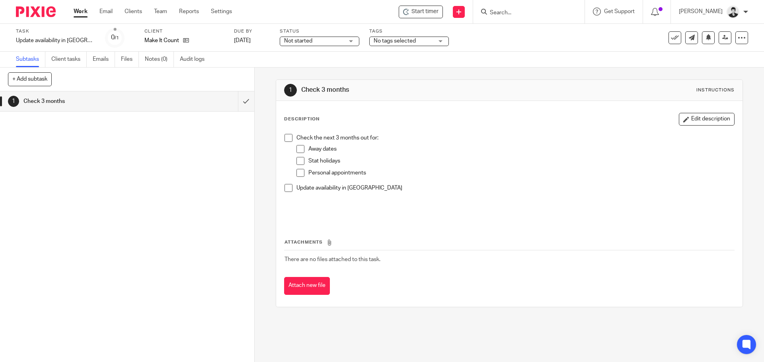
click at [620, 194] on p at bounding box center [514, 196] width 437 height 8
click at [237, 104] on input "submit" at bounding box center [127, 101] width 254 height 20
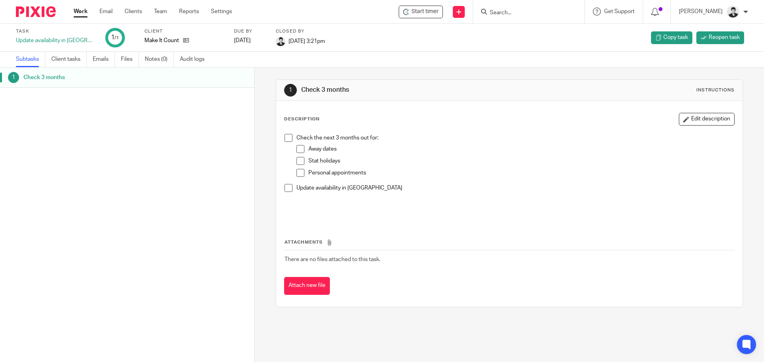
click at [77, 16] on link "Work" at bounding box center [81, 12] width 14 height 8
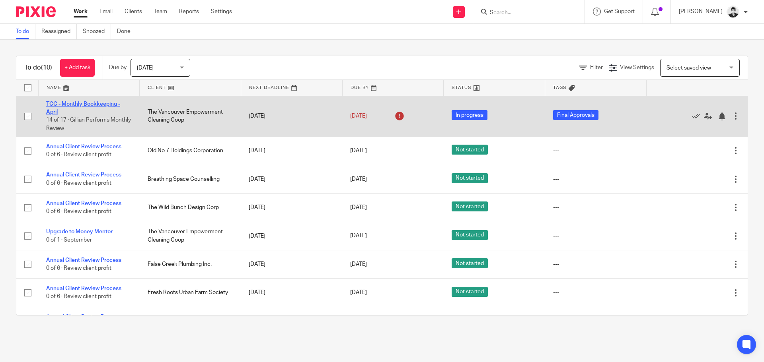
click at [110, 102] on link "TCC - Monthly Bookkeeping - April" at bounding box center [83, 108] width 74 height 14
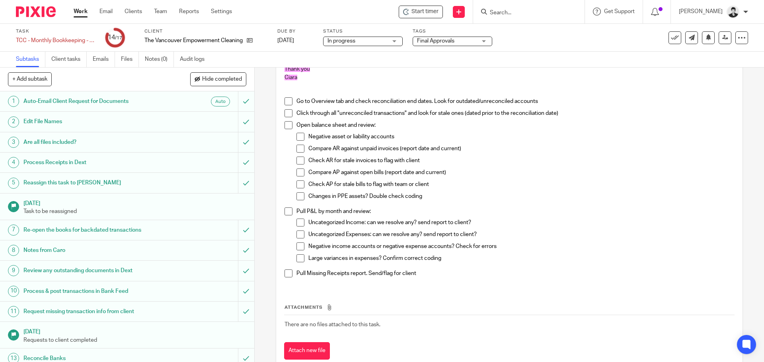
scroll to position [111, 0]
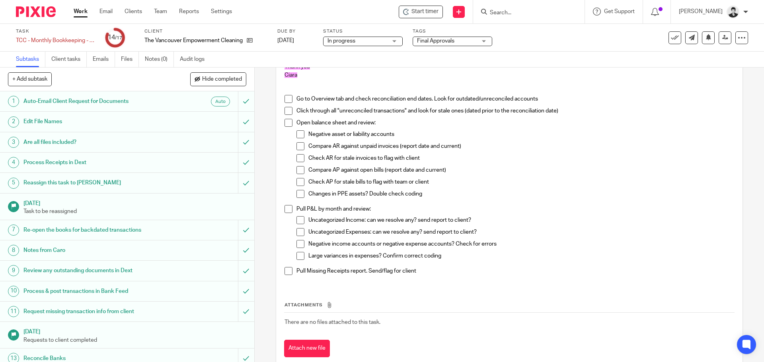
click at [292, 100] on li "Go to Overview tab and check reconciliation end dates. Look for outdated/unreco…" at bounding box center [508, 101] width 449 height 12
click at [287, 101] on span at bounding box center [288, 99] width 8 height 8
click at [286, 109] on span at bounding box center [288, 111] width 8 height 8
click at [298, 147] on span at bounding box center [300, 146] width 8 height 8
click at [301, 156] on span at bounding box center [300, 158] width 8 height 8
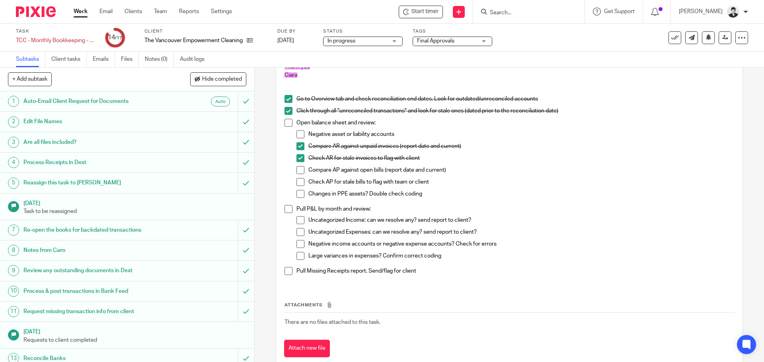
click at [301, 170] on span at bounding box center [300, 170] width 8 height 8
click at [299, 185] on span at bounding box center [300, 182] width 8 height 8
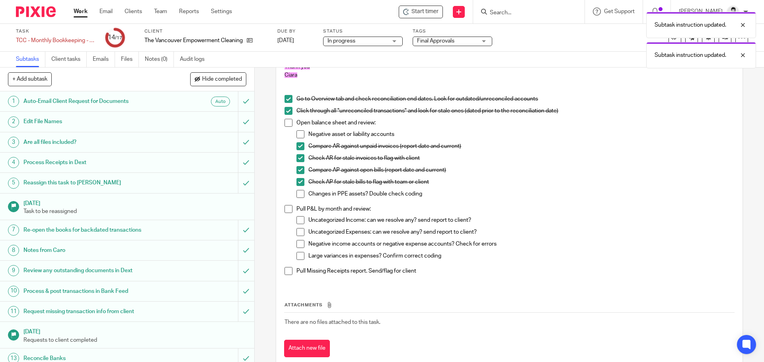
click at [296, 198] on li "Changes in PPE assets? Double check coding" at bounding box center [514, 196] width 437 height 12
click at [297, 199] on li "Changes in PPE assets? Double check coding" at bounding box center [514, 196] width 437 height 12
click at [296, 191] on span at bounding box center [300, 194] width 8 height 8
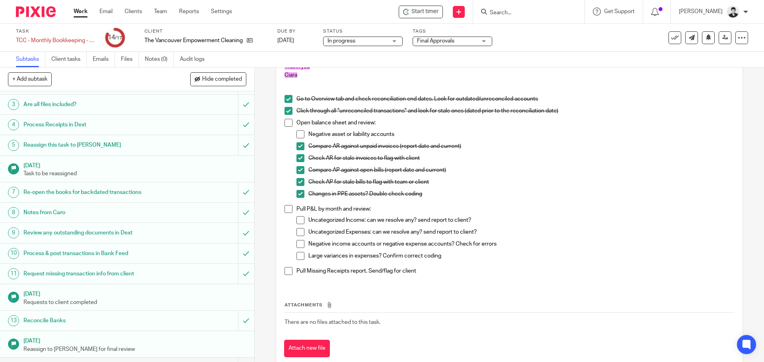
scroll to position [95, 0]
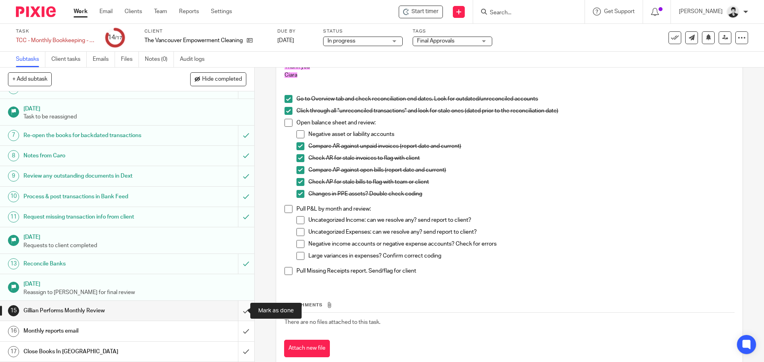
click at [240, 309] on input "submit" at bounding box center [127, 311] width 254 height 20
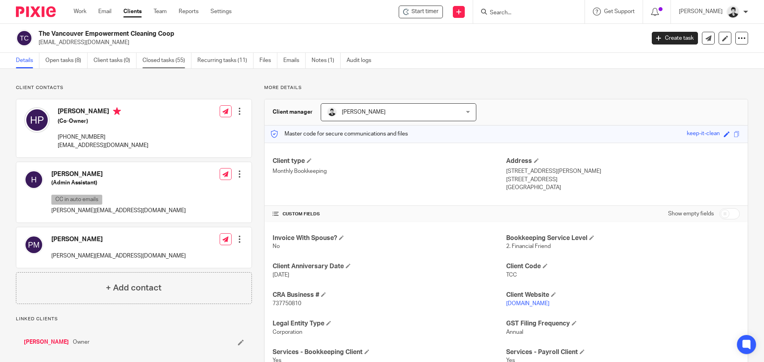
click at [179, 60] on link "Closed tasks (55)" at bounding box center [166, 61] width 49 height 16
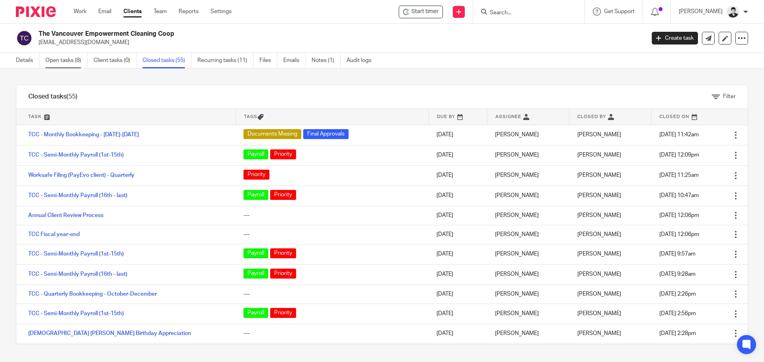
click at [76, 60] on link "Open tasks (8)" at bounding box center [66, 61] width 42 height 16
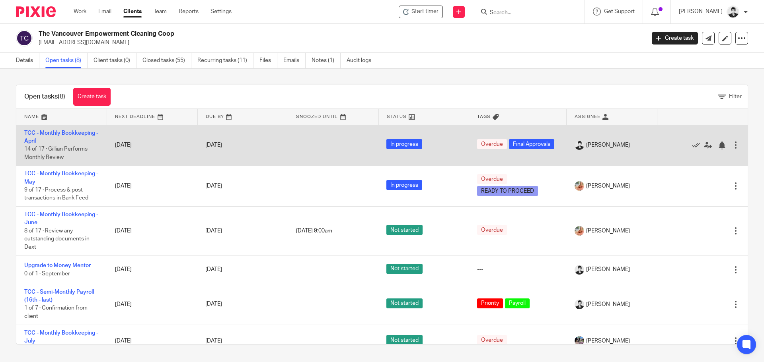
click at [64, 128] on td "TCC - Monthly Bookkeeping - [DATE] of 17 · Gillian Performs Monthly Review" at bounding box center [61, 145] width 91 height 41
click at [66, 132] on link "TCC - Monthly Bookkeeping - April" at bounding box center [61, 137] width 74 height 14
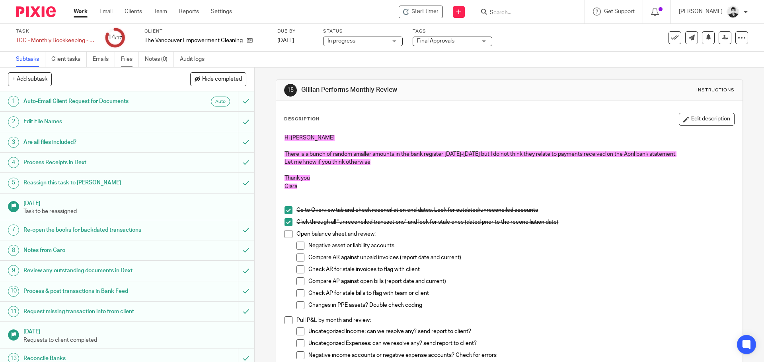
click at [128, 60] on link "Files" at bounding box center [130, 60] width 18 height 16
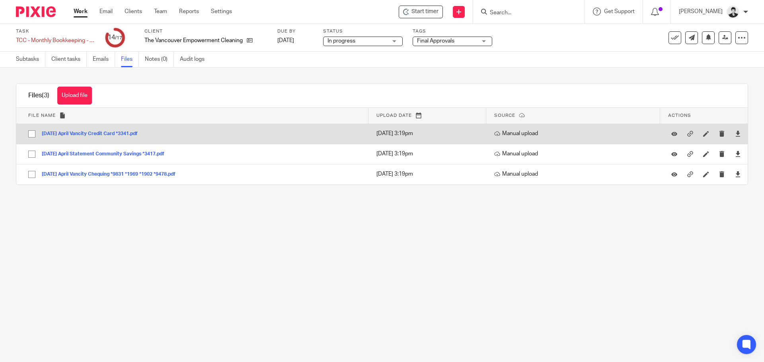
click at [97, 132] on button "2025-05-05 April Vancity Credit Card *3341.pdf" at bounding box center [93, 134] width 102 height 6
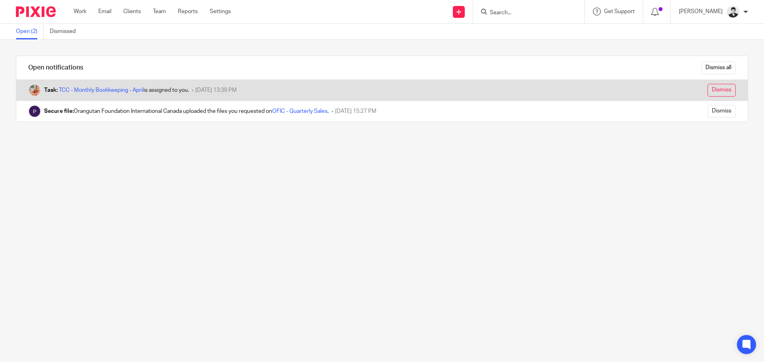
click at [707, 92] on input "Dismiss" at bounding box center [721, 90] width 28 height 13
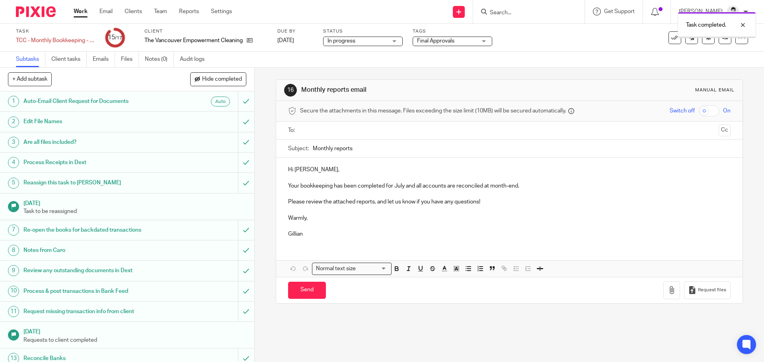
scroll to position [95, 0]
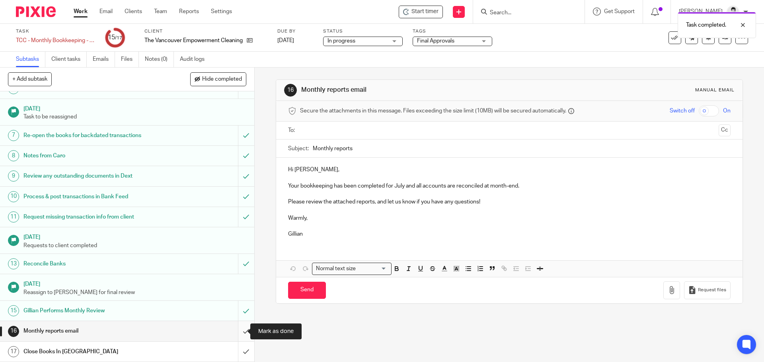
click at [235, 331] on input "submit" at bounding box center [127, 331] width 254 height 20
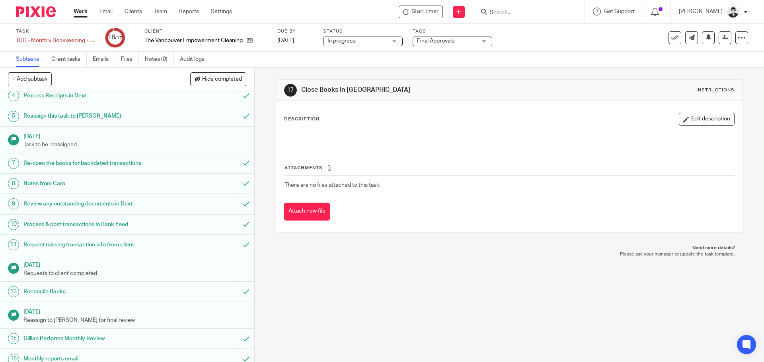
scroll to position [95, 0]
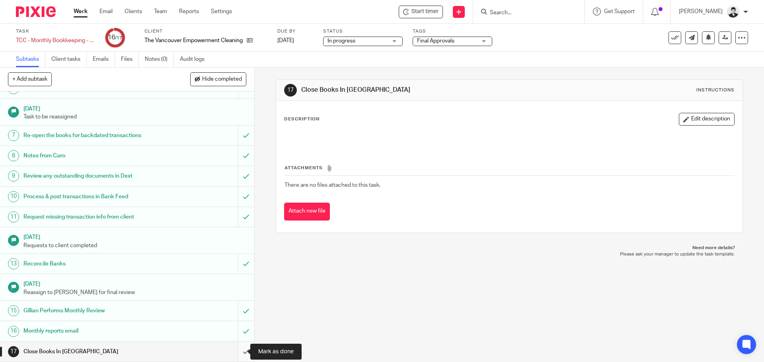
click at [238, 358] on input "submit" at bounding box center [127, 352] width 254 height 20
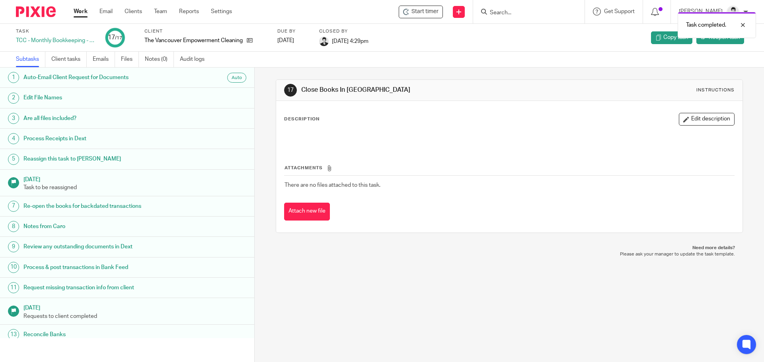
click at [87, 10] on link "Work" at bounding box center [81, 12] width 14 height 8
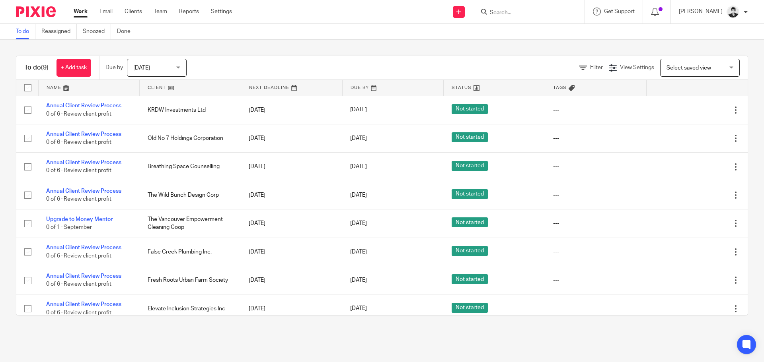
click at [438, 46] on div "To do (9) + Add task Due by Today Today Today Tomorrow This week Next week This…" at bounding box center [382, 186] width 764 height 292
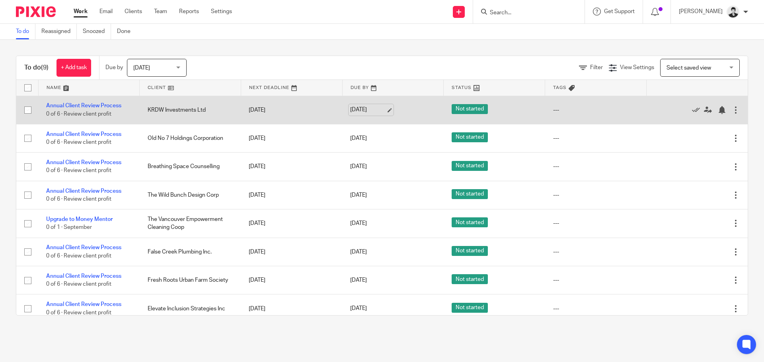
click at [369, 111] on link "Aug 20, 2025" at bounding box center [368, 110] width 36 height 8
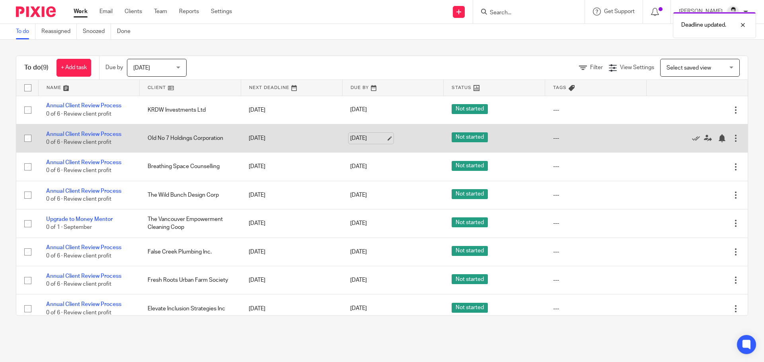
click at [360, 137] on link "Aug 20, 2025" at bounding box center [368, 138] width 36 height 8
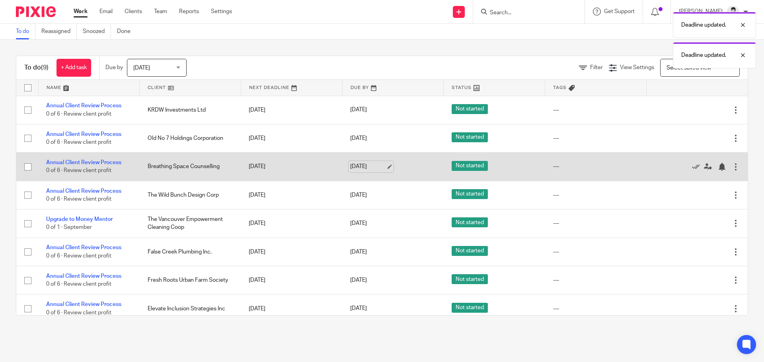
click at [359, 168] on link "Aug 20, 2025" at bounding box center [368, 167] width 36 height 8
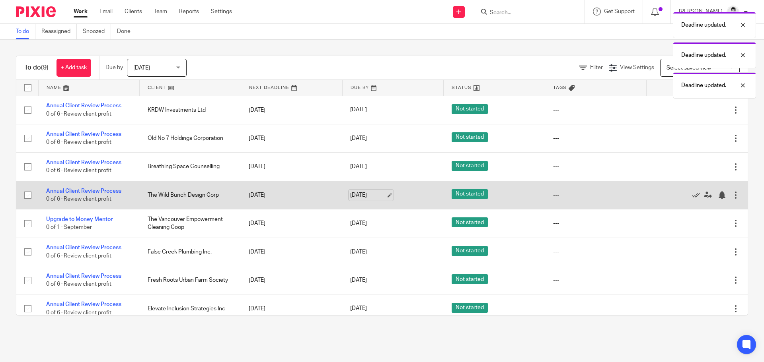
click at [372, 195] on link "Aug 20, 2025" at bounding box center [368, 195] width 36 height 8
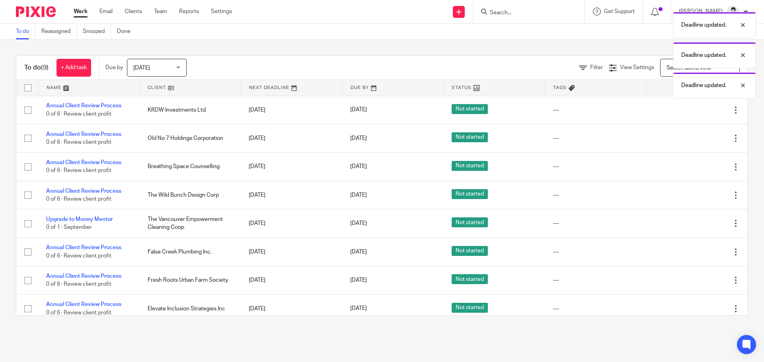
drag, startPoint x: 365, startPoint y: 223, endPoint x: 374, endPoint y: 233, distance: 13.2
click at [366, 224] on link "Aug 20, 2025" at bounding box center [368, 224] width 36 height 8
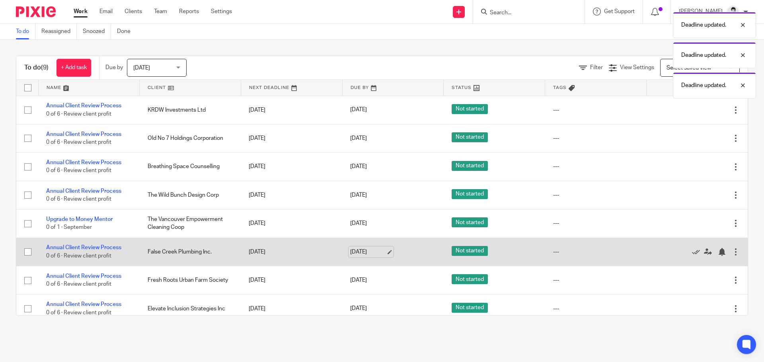
click at [363, 251] on link "Aug 20, 2025" at bounding box center [368, 252] width 36 height 8
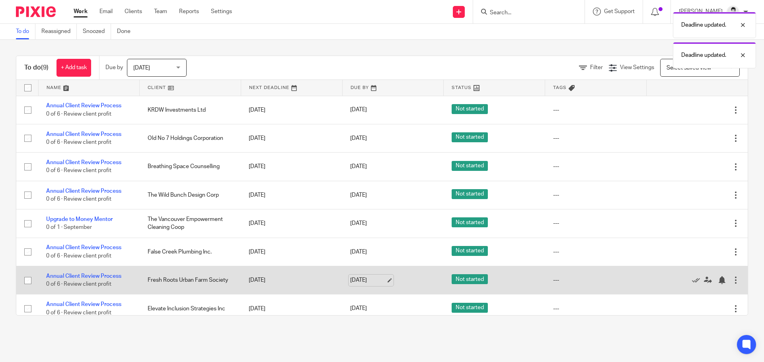
click at [365, 284] on link "Aug 20, 2025" at bounding box center [368, 280] width 36 height 8
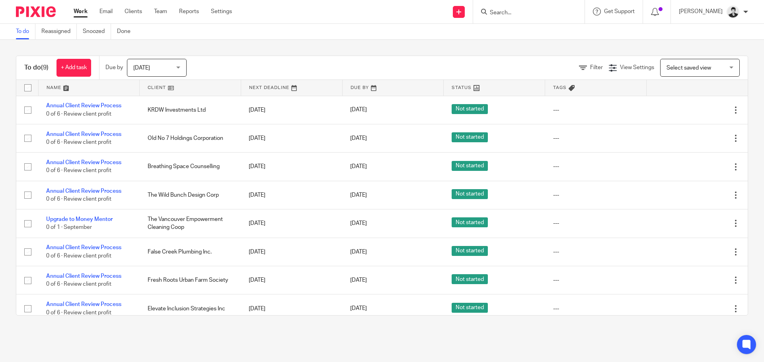
click at [461, 350] on main "To do Reassigned Snoozed Done To do (9) + Add task Due by Today Today Today Tom…" at bounding box center [382, 181] width 764 height 362
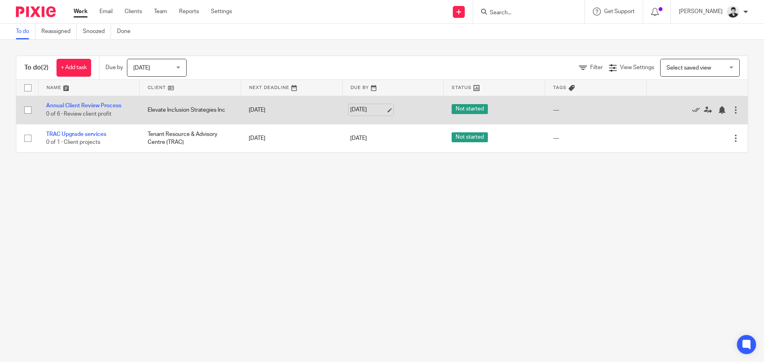
click at [372, 110] on link "Aug 20, 2025" at bounding box center [368, 110] width 36 height 8
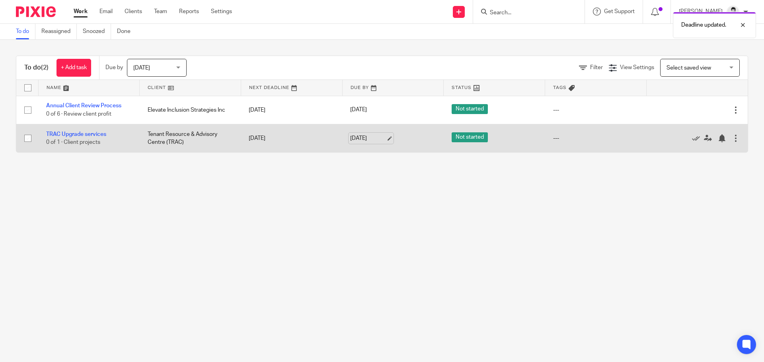
click at [363, 140] on link "Aug 20, 2025" at bounding box center [368, 138] width 36 height 8
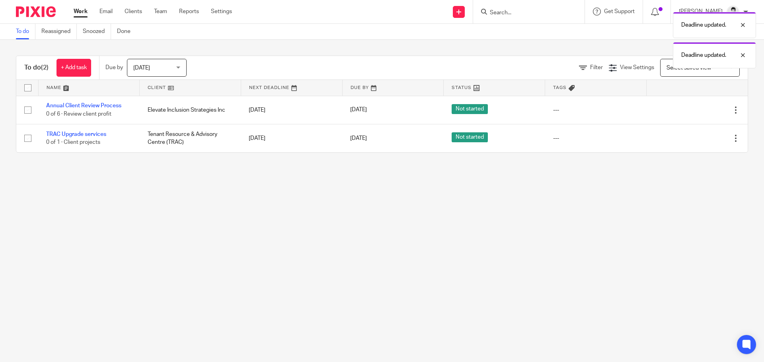
click at [506, 11] on div "Deadline updated. Deadline updated." at bounding box center [569, 38] width 374 height 60
drag, startPoint x: 523, startPoint y: 12, endPoint x: 517, endPoint y: 13, distance: 6.2
click at [519, 12] on div "Deadline updated. Deadline updated." at bounding box center [569, 38] width 374 height 60
click at [513, 16] on div "Deadline updated." at bounding box center [569, 23] width 374 height 30
click at [509, 8] on form at bounding box center [531, 12] width 85 height 10
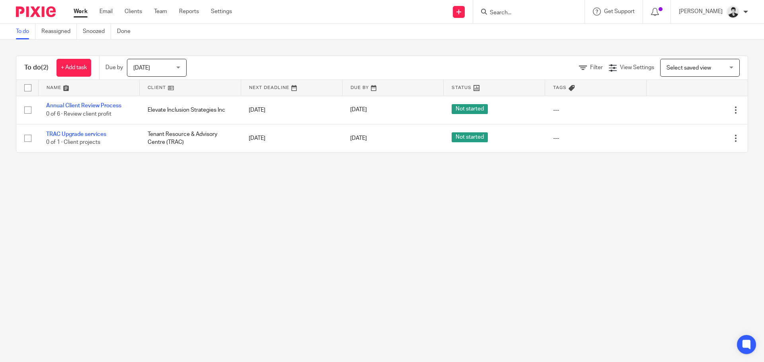
click at [509, 12] on input "Search" at bounding box center [525, 13] width 72 height 7
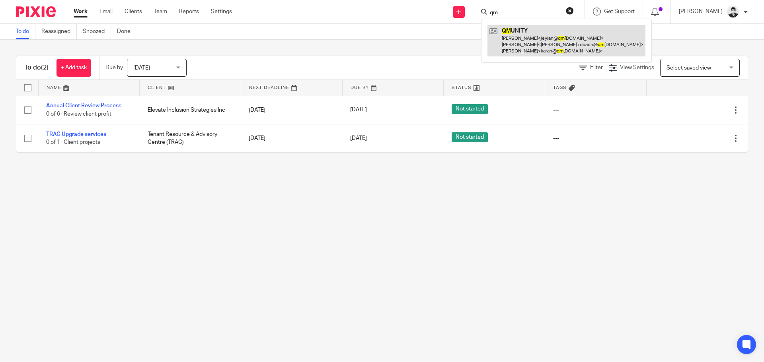
type input "qm"
click at [522, 28] on link at bounding box center [566, 40] width 158 height 31
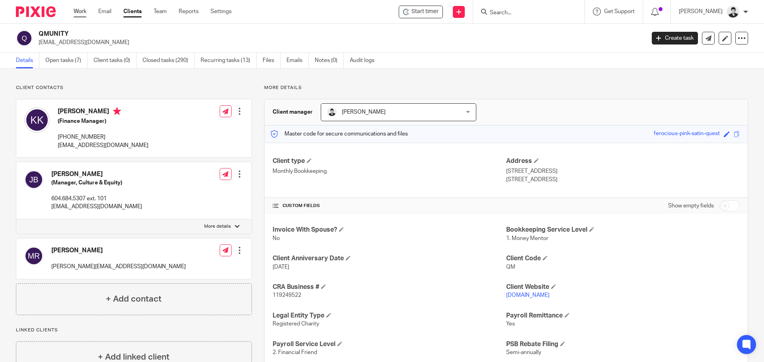
click at [79, 14] on link "Work" at bounding box center [80, 12] width 13 height 8
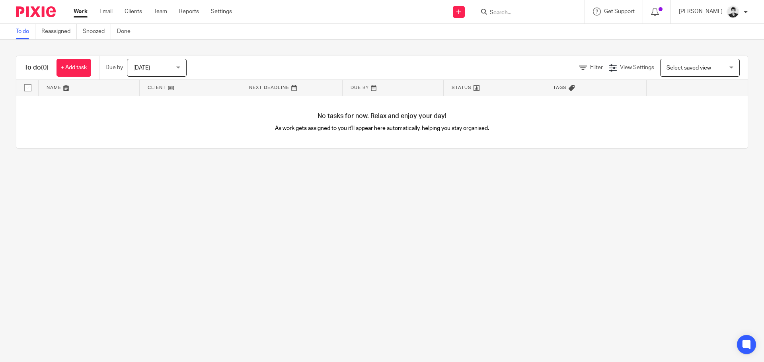
click at [515, 9] on form at bounding box center [531, 12] width 85 height 10
click at [509, 12] on input "Search" at bounding box center [525, 13] width 72 height 7
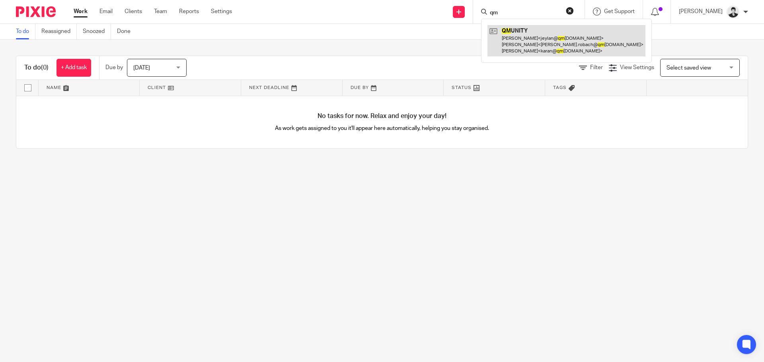
type input "qm"
click at [524, 29] on link at bounding box center [566, 40] width 158 height 31
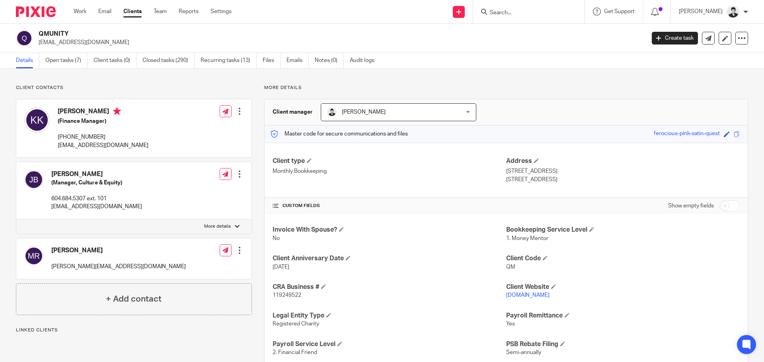
click at [56, 58] on link "Open tasks (7)" at bounding box center [66, 61] width 42 height 16
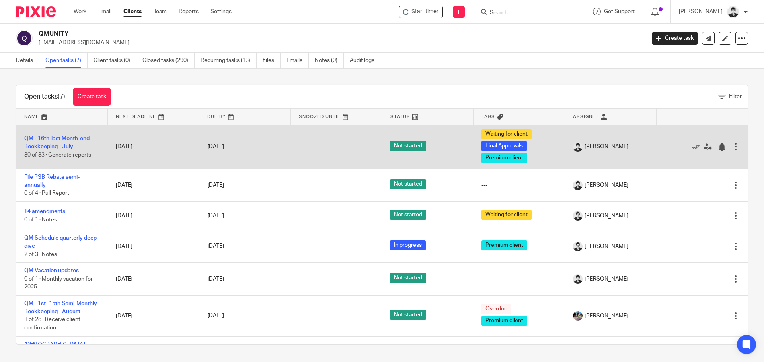
click at [50, 150] on td "QM - 16th-last Month-end Bookkeeping - July 30 of 33 · Generate reports" at bounding box center [61, 147] width 91 height 44
click at [49, 139] on link "QM - 16th-last Month-end Bookkeeping - July" at bounding box center [56, 143] width 65 height 14
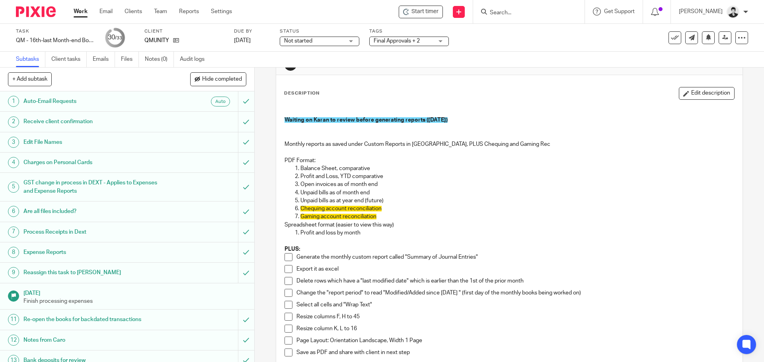
scroll to position [63, 0]
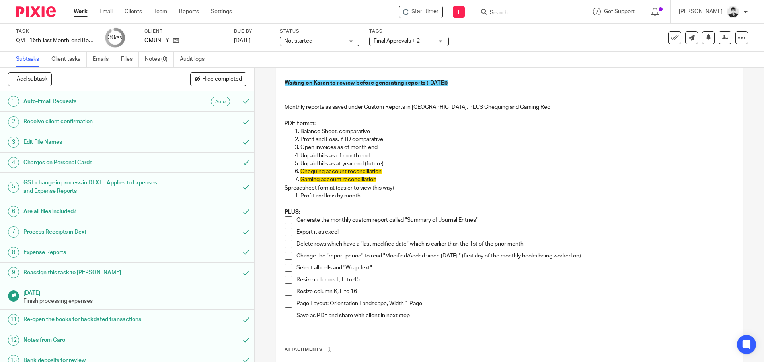
click at [284, 221] on span at bounding box center [288, 220] width 8 height 8
click at [287, 231] on span at bounding box center [288, 232] width 8 height 8
click at [285, 241] on span at bounding box center [288, 244] width 8 height 8
click at [284, 259] on span at bounding box center [288, 256] width 8 height 8
drag, startPoint x: 286, startPoint y: 267, endPoint x: 296, endPoint y: 265, distance: 9.7
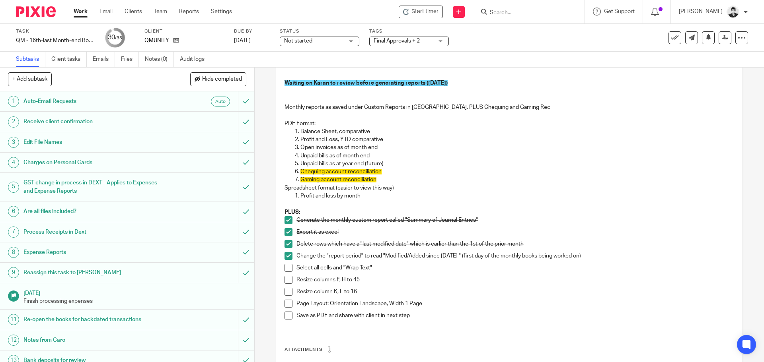
click at [286, 267] on span at bounding box center [288, 268] width 8 height 8
click at [282, 278] on div "Waiting on Karan to review before generating reports ([DATE]) Monthly reports a…" at bounding box center [508, 198] width 457 height 262
click at [280, 278] on div "Waiting on Karan to review before generating reports (Aug 19) Monthly reports a…" at bounding box center [508, 198] width 457 height 262
click at [284, 281] on span at bounding box center [288, 280] width 8 height 8
click at [286, 291] on span at bounding box center [288, 292] width 8 height 8
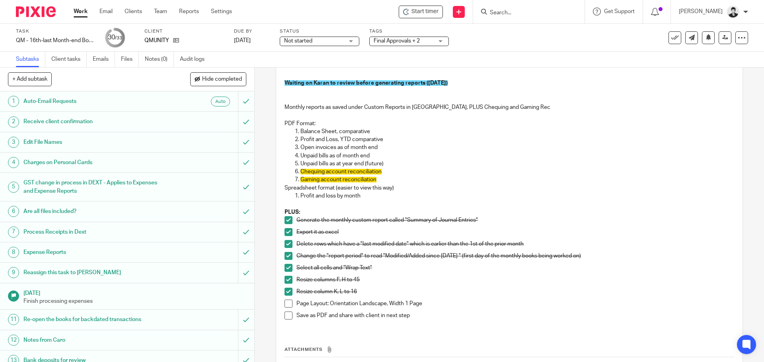
click at [288, 303] on span at bounding box center [288, 304] width 8 height 8
click at [284, 319] on span at bounding box center [288, 316] width 8 height 8
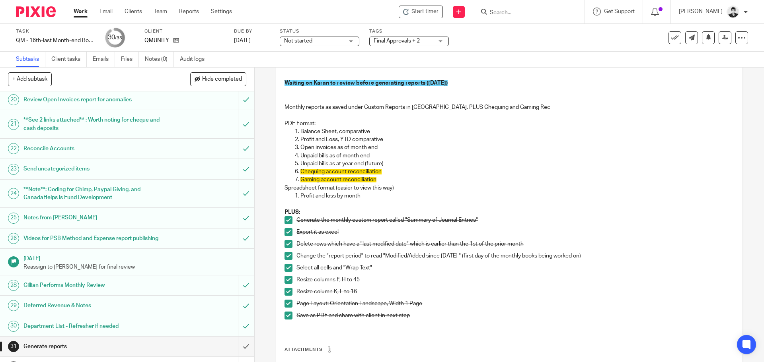
scroll to position [462, 0]
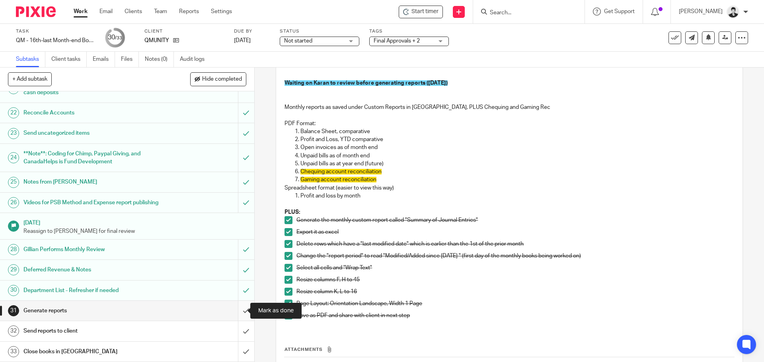
click at [237, 311] on input "submit" at bounding box center [127, 311] width 254 height 20
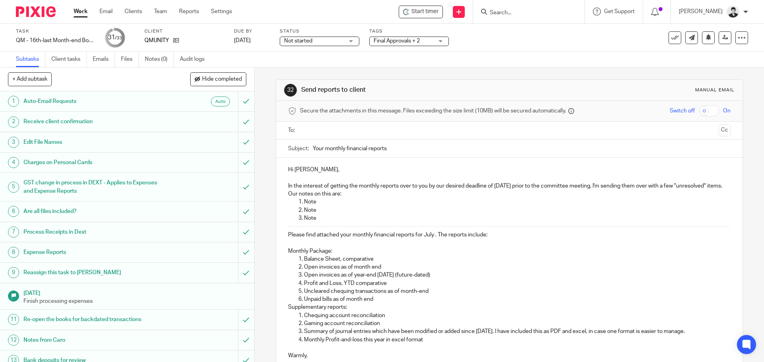
click at [330, 128] on input "text" at bounding box center [509, 130] width 412 height 9
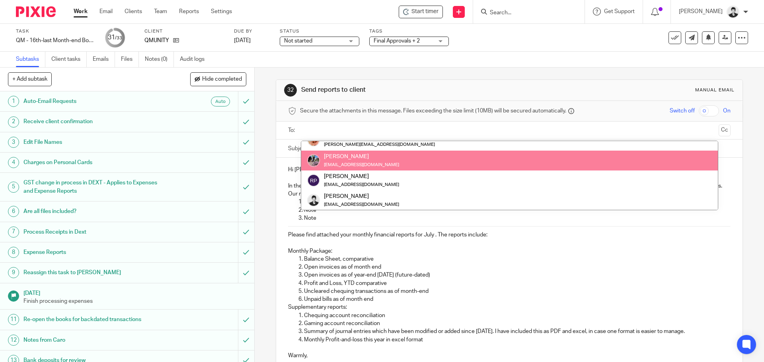
scroll to position [91, 0]
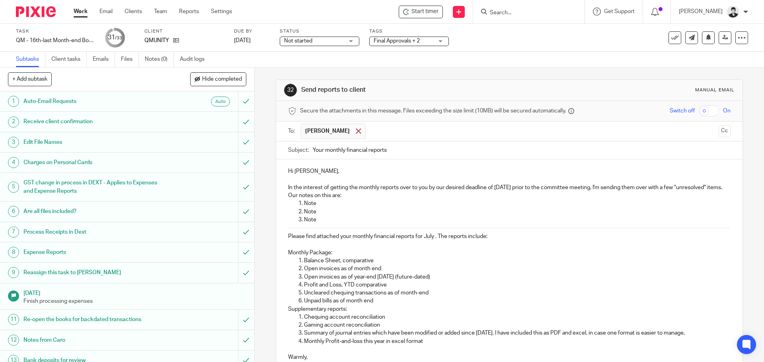
click at [356, 132] on span at bounding box center [358, 130] width 5 height 5
click at [346, 130] on input "text" at bounding box center [509, 130] width 412 height 9
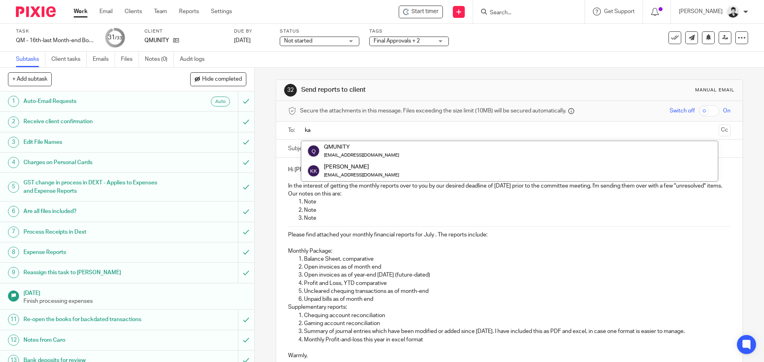
scroll to position [0, 0]
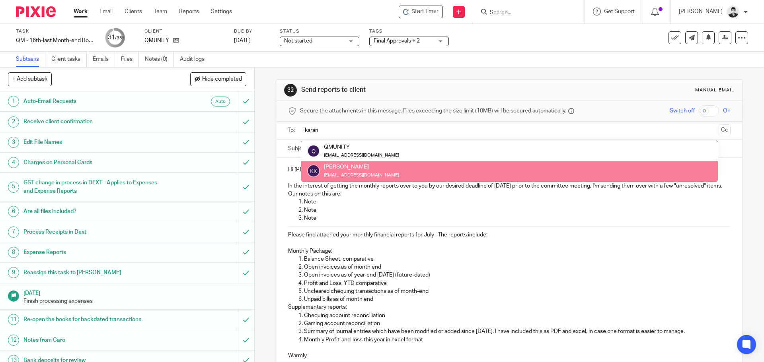
type input "karan"
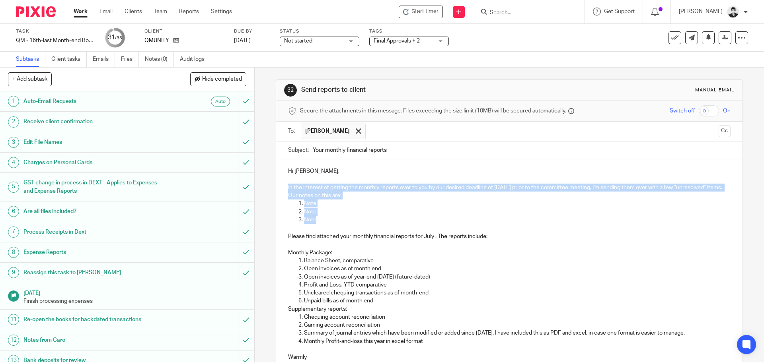
drag, startPoint x: 335, startPoint y: 221, endPoint x: 278, endPoint y: 185, distance: 67.7
click at [278, 185] on div "Hi Karan, In the interest of getting the monthly reports over to you by our des…" at bounding box center [509, 271] width 466 height 224
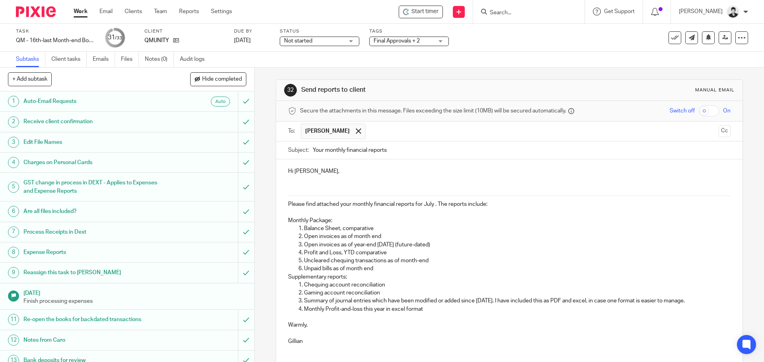
click at [285, 203] on div "Hi Karan, Please find attached your monthly financial reports for July . The re…" at bounding box center [509, 255] width 466 height 192
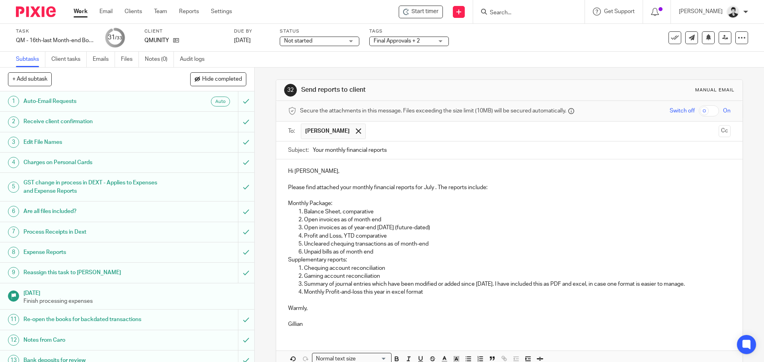
scroll to position [44, 0]
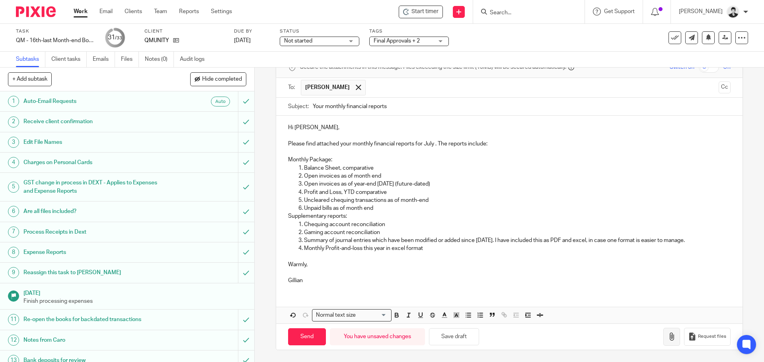
click at [665, 337] on button "button" at bounding box center [671, 337] width 17 height 18
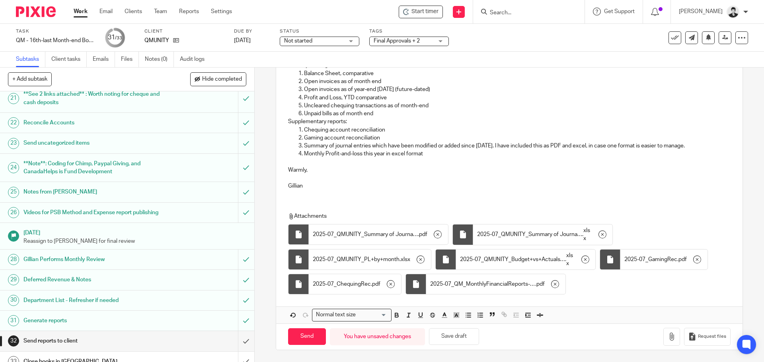
scroll to position [462, 0]
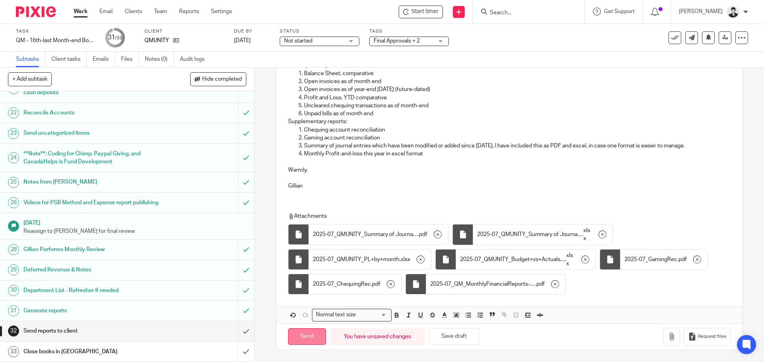
click at [310, 338] on input "Send" at bounding box center [307, 337] width 38 height 17
type input "Sent"
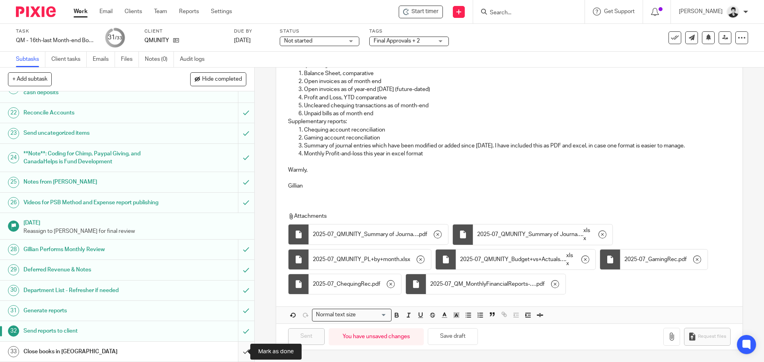
click at [239, 348] on input "submit" at bounding box center [127, 352] width 254 height 20
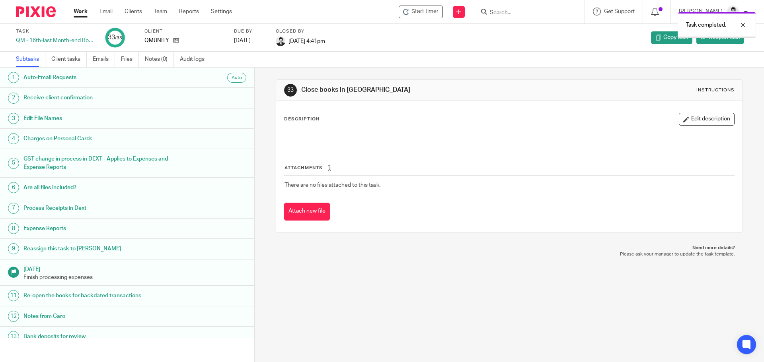
click at [75, 13] on link "Work" at bounding box center [81, 12] width 14 height 8
